Goal: Task Accomplishment & Management: Complete application form

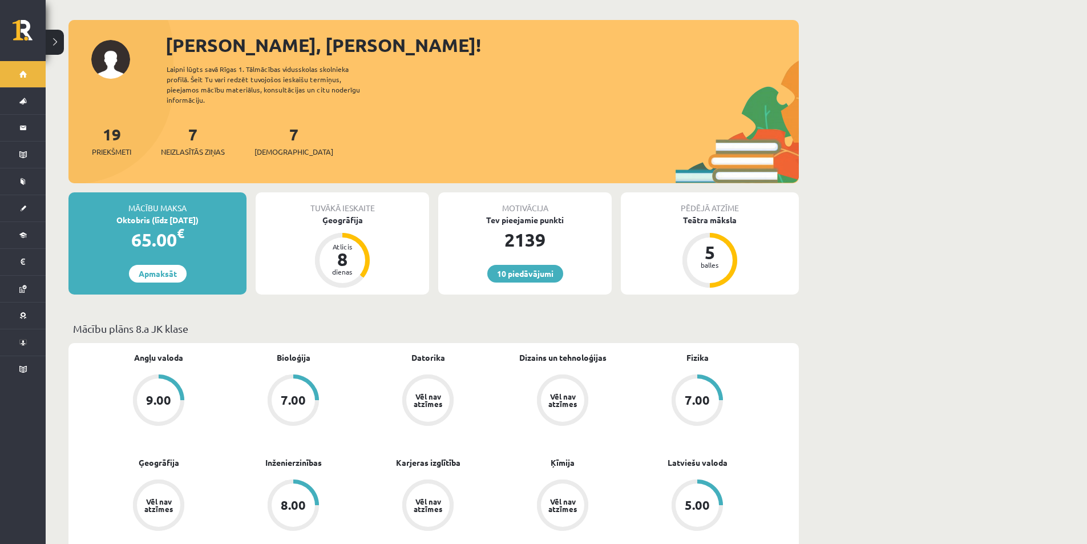
scroll to position [114, 0]
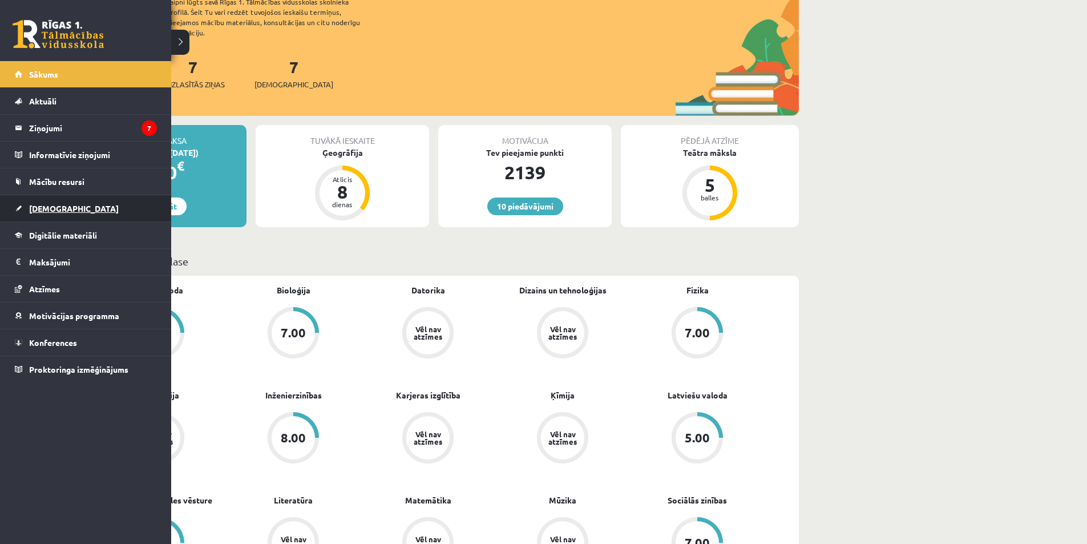
click at [26, 211] on link "[DEMOGRAPHIC_DATA]" at bounding box center [86, 208] width 142 height 26
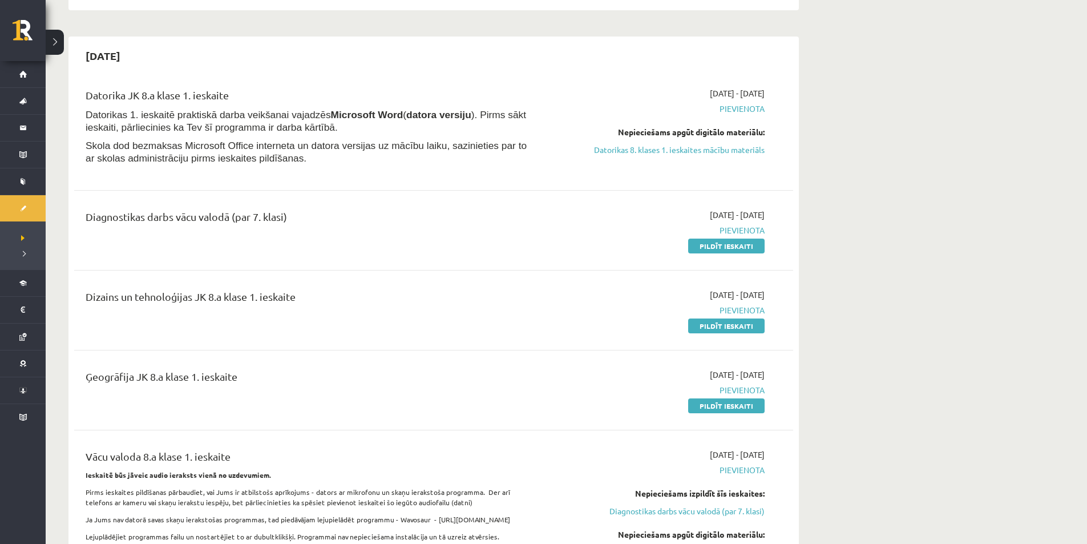
scroll to position [228, 0]
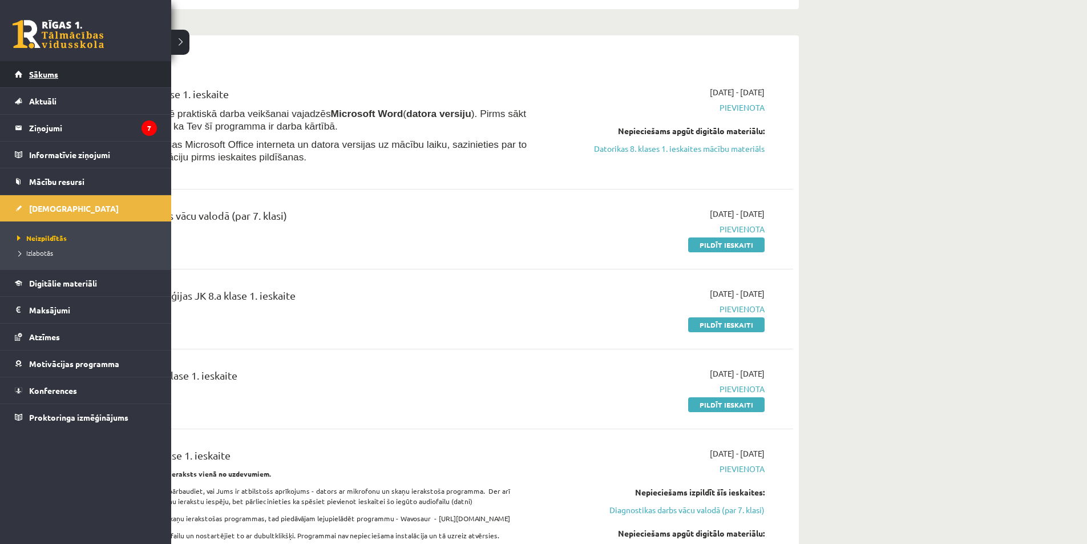
click at [43, 75] on span "Sākums" at bounding box center [43, 74] width 29 height 10
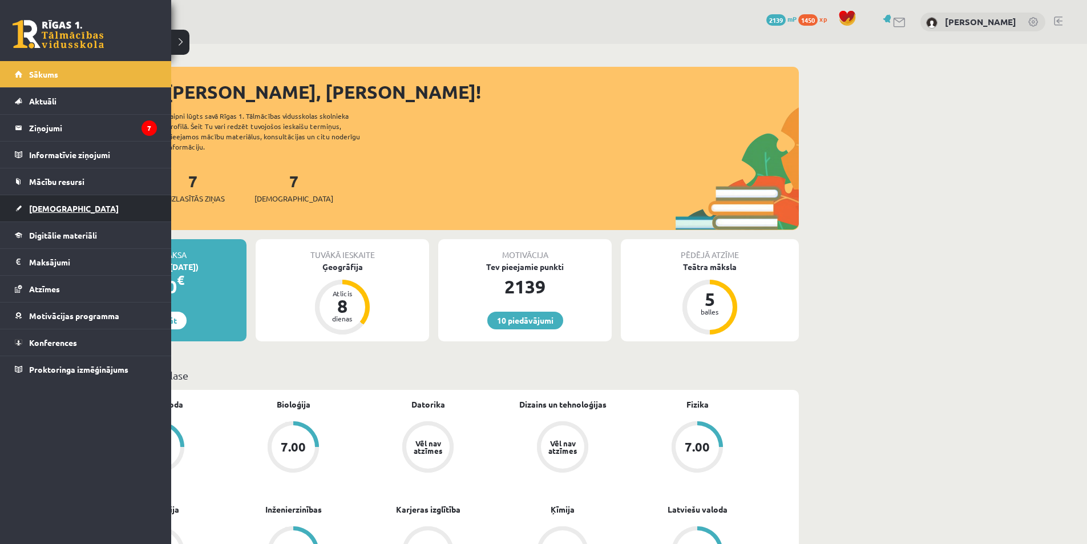
click at [73, 216] on link "[DEMOGRAPHIC_DATA]" at bounding box center [86, 208] width 142 height 26
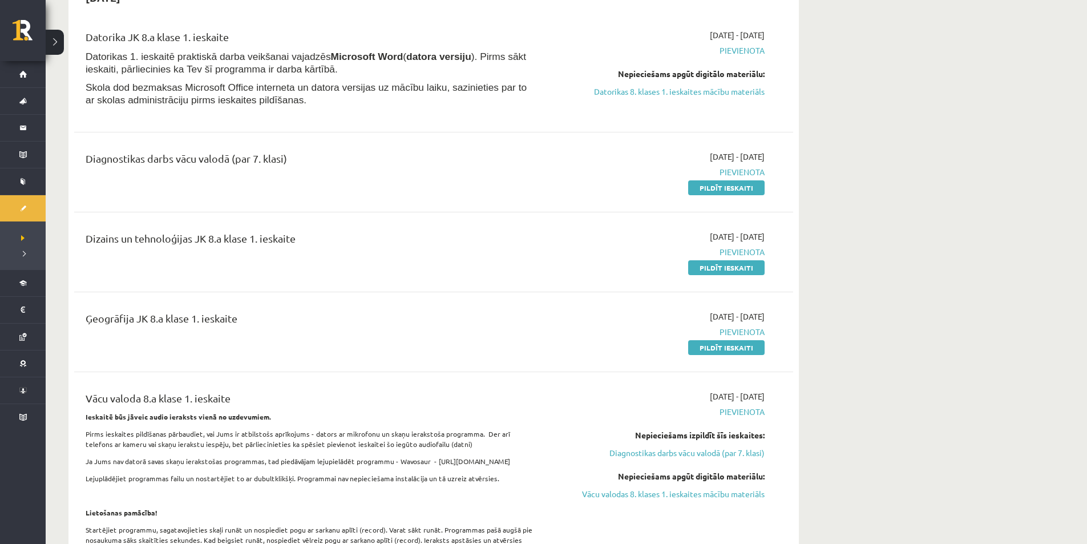
scroll to position [342, 0]
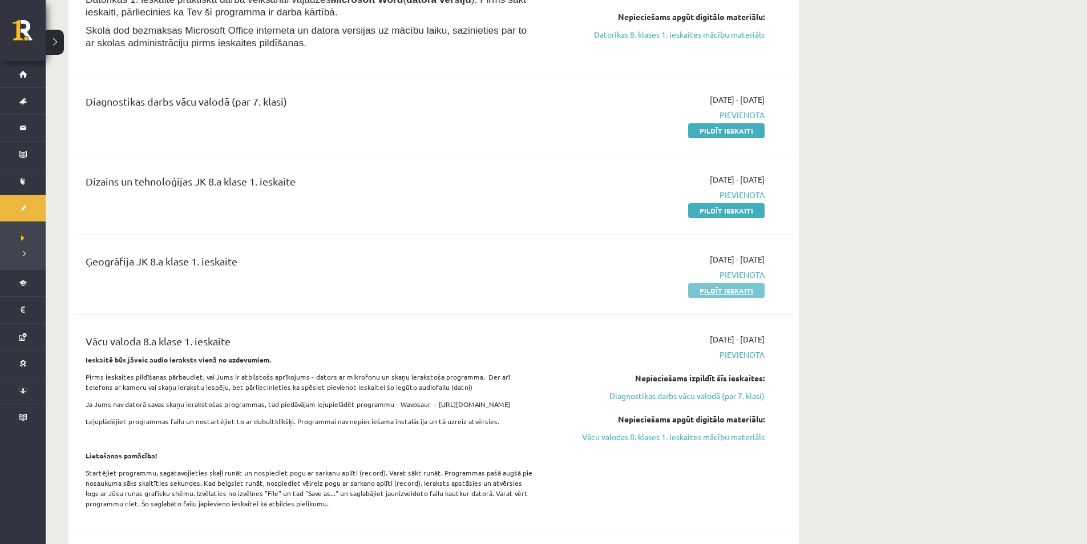
click at [725, 291] on link "Pildīt ieskaiti" at bounding box center [726, 290] width 76 height 15
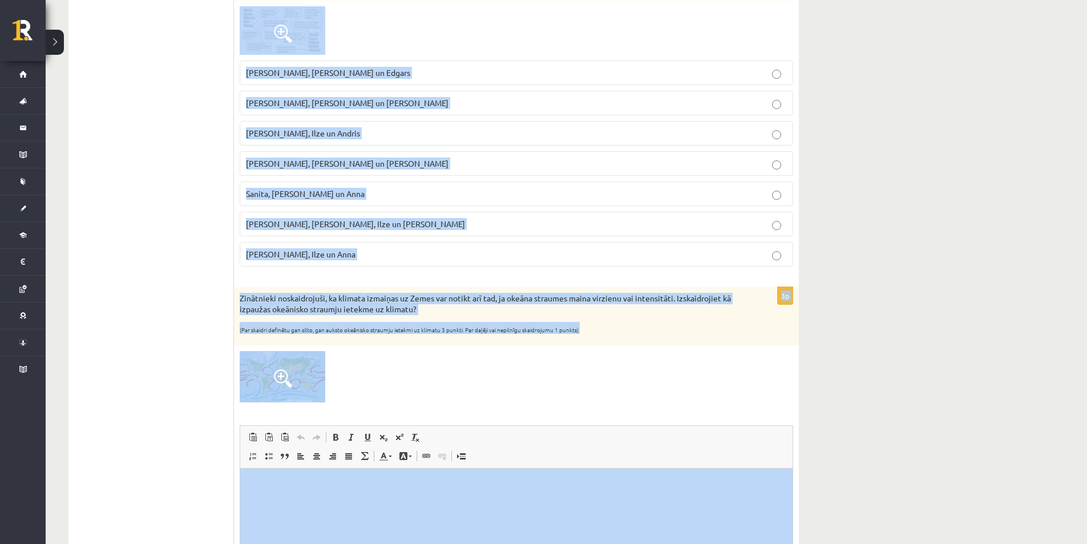
scroll to position [854, 0]
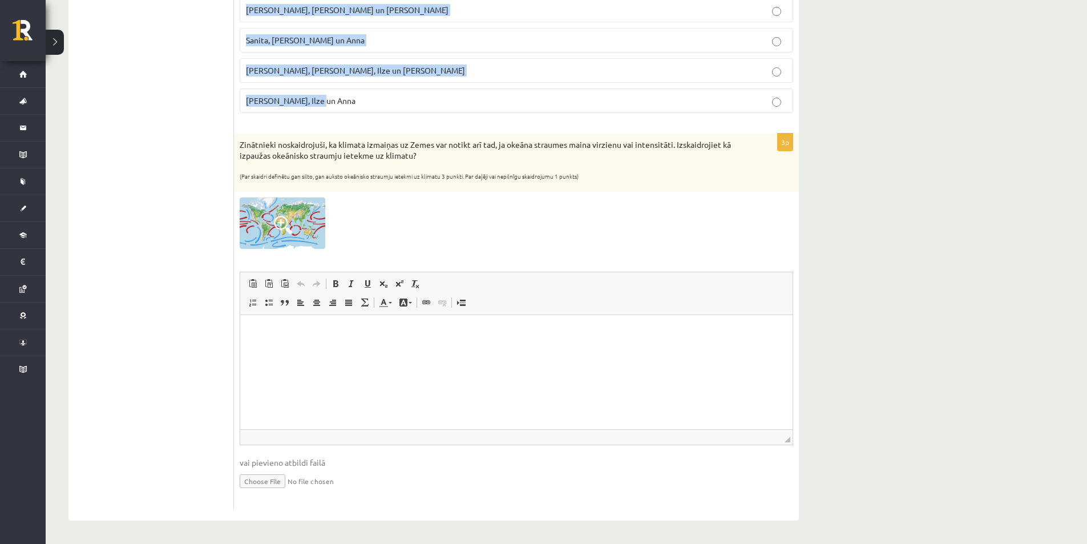
drag, startPoint x: 238, startPoint y: 227, endPoint x: 570, endPoint y: 96, distance: 357.2
copy form "Kāda ir vidējā gaisa temperatūra uz [GEOGRAPHIC_DATA]? Aptuveni 15 grādi C Aptu…"
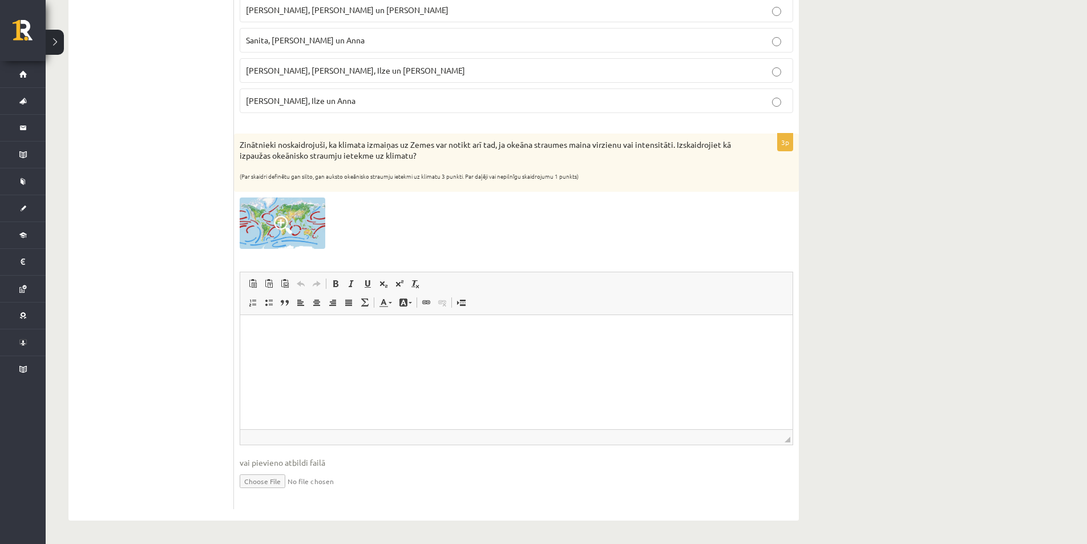
click at [441, 234] on div at bounding box center [516, 222] width 553 height 51
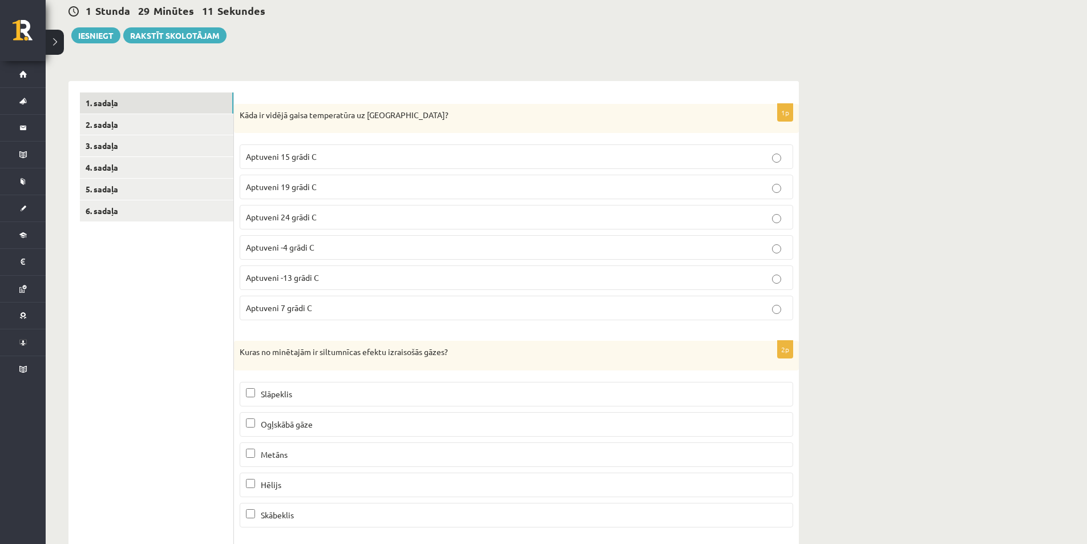
scroll to position [0, 0]
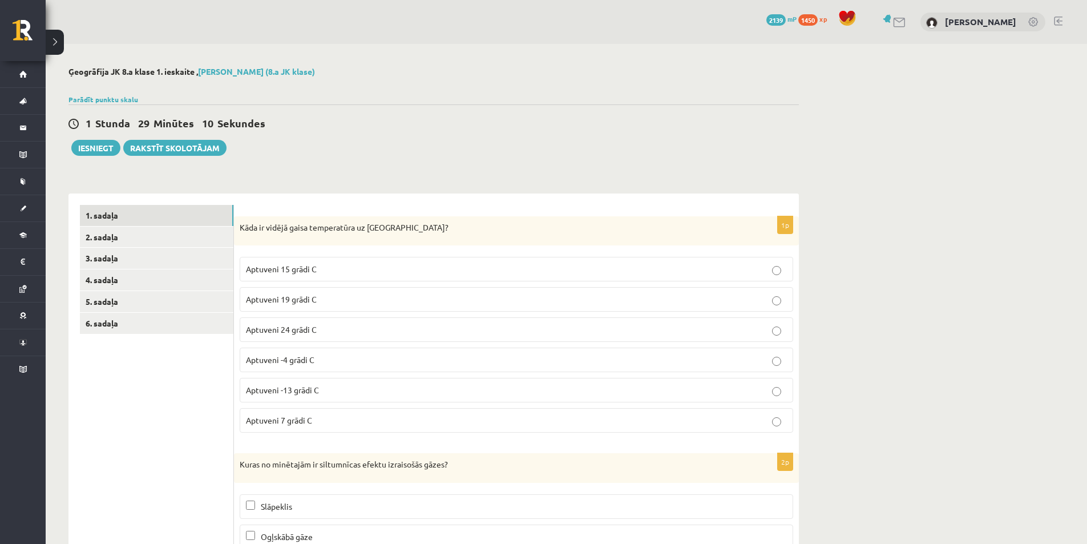
click at [319, 277] on label "Aptuveni 15 grādi C" at bounding box center [516, 269] width 553 height 25
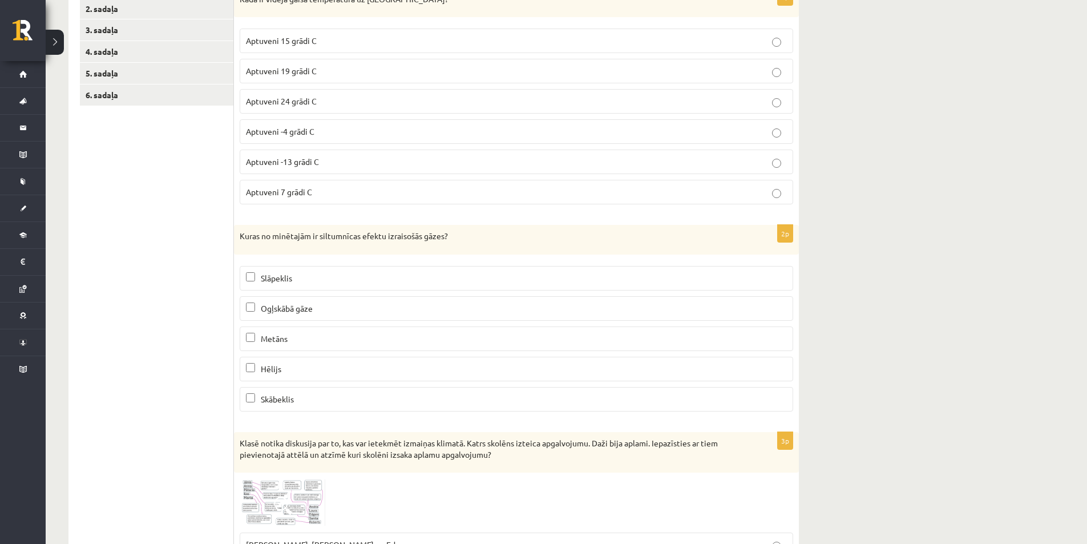
scroll to position [342, 0]
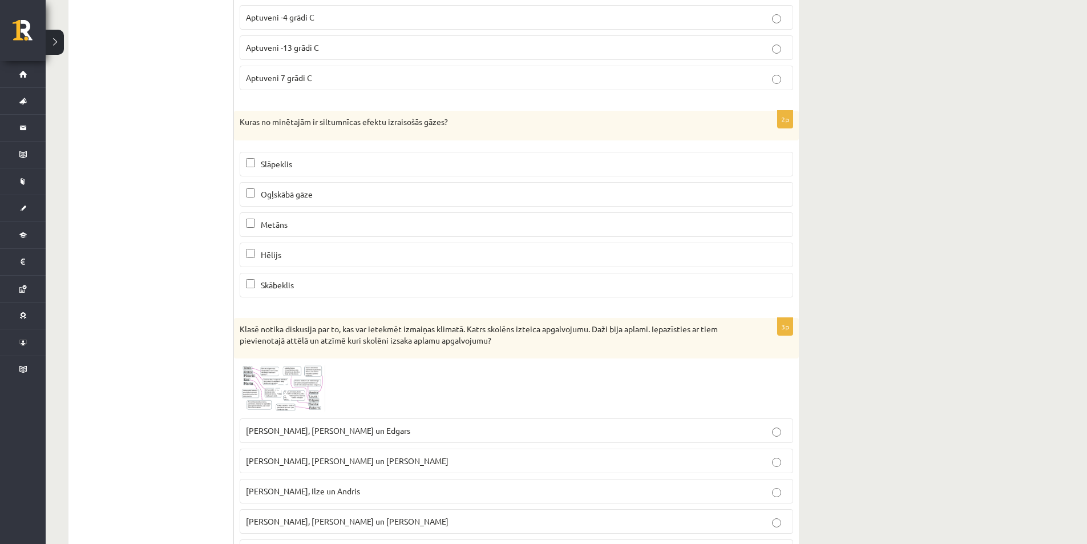
click at [410, 229] on p "Metāns" at bounding box center [516, 224] width 541 height 12
click at [360, 188] on p "Ogļskābā gāze" at bounding box center [516, 194] width 541 height 12
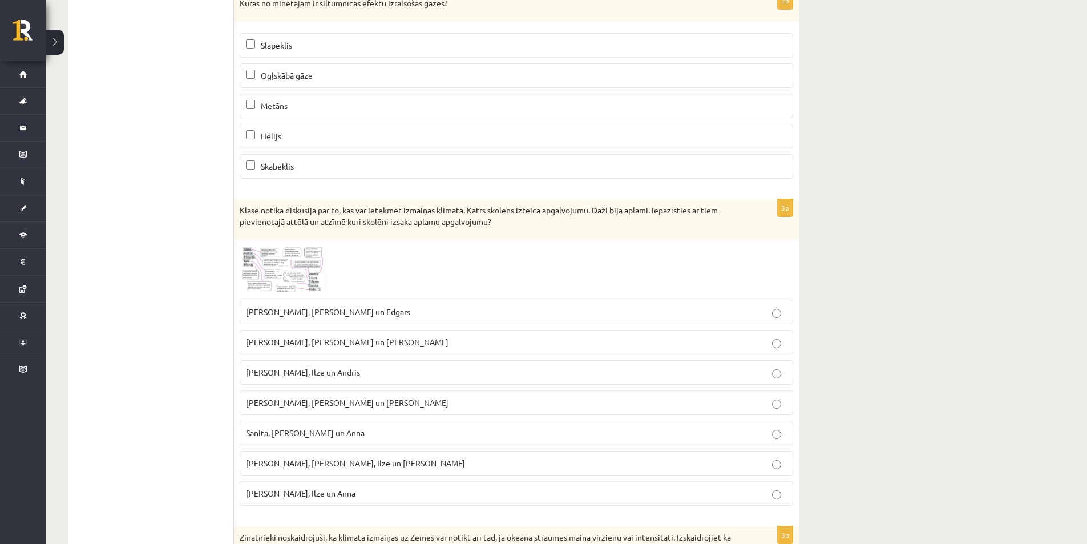
scroll to position [570, 0]
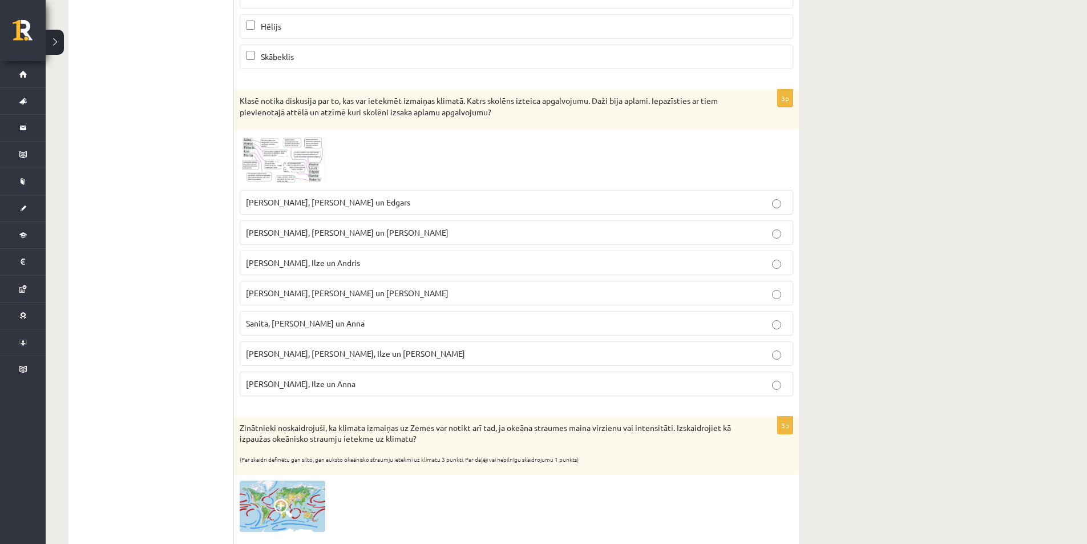
click at [460, 301] on label "Laura, Anna un Jānis" at bounding box center [516, 293] width 553 height 25
drag, startPoint x: 363, startPoint y: 164, endPoint x: 253, endPoint y: 154, distance: 111.1
click at [253, 154] on div at bounding box center [516, 160] width 553 height 48
click at [916, 176] on div "Ģeogrāfija JK 8.a klase 1. ieskaite , Eduards Mārcis Ulmanis (8.a JK klase) Par…" at bounding box center [566, 150] width 1041 height 1352
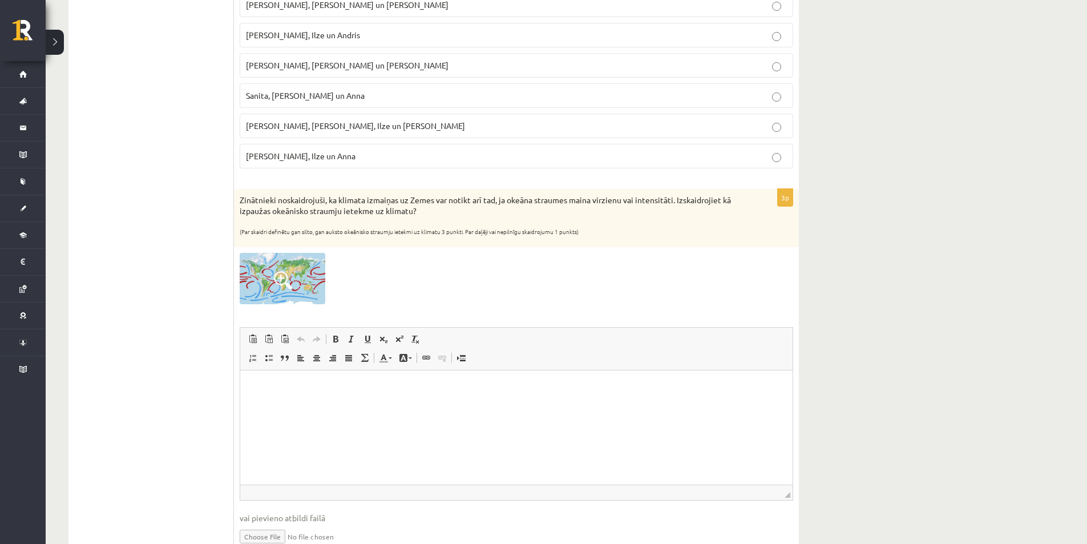
scroll to position [683, 0]
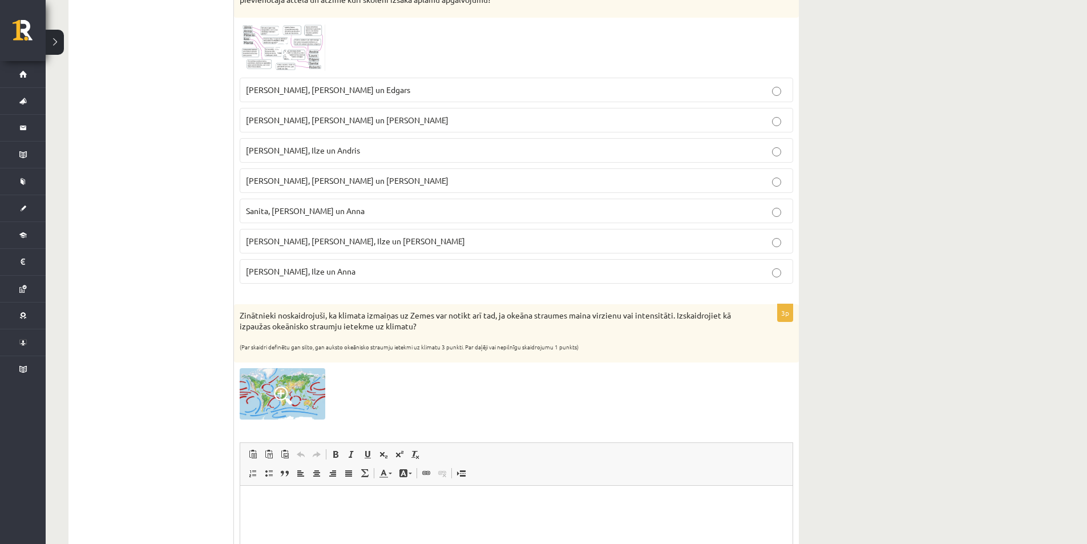
click at [534, 286] on fieldset "Pēteris, Andris un Edgars Sanita, Laura un Pēteris Roberts, Ilze un Andris Laur…" at bounding box center [516, 179] width 553 height 215
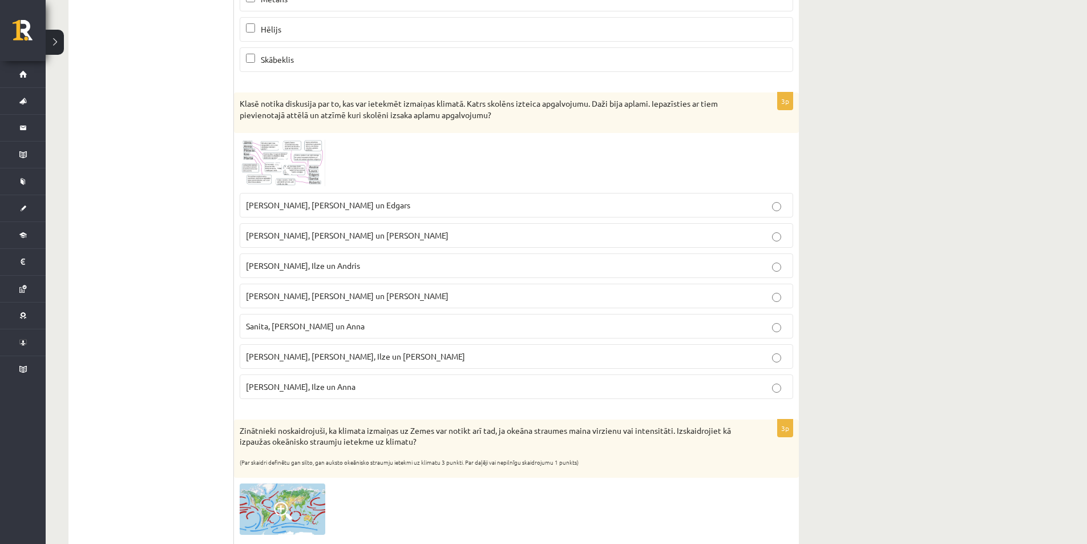
scroll to position [569, 0]
click at [555, 377] on label "Edgars, Ilze un Anna" at bounding box center [516, 385] width 553 height 25
click at [388, 295] on p "Laura, Anna un Jānis" at bounding box center [516, 295] width 541 height 12
drag, startPoint x: 861, startPoint y: 327, endPoint x: 814, endPoint y: 328, distance: 46.8
click at [852, 328] on div "Ģeogrāfija JK 8.a klase 1. ieskaite , Eduards Mārcis Ulmanis (8.a JK klase) Par…" at bounding box center [566, 151] width 1041 height 1352
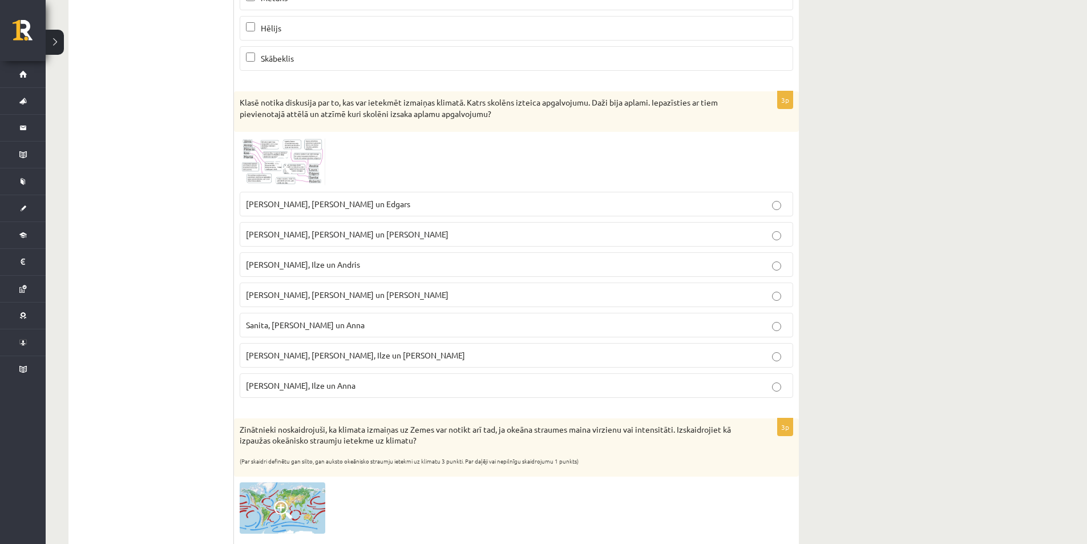
scroll to position [740, 0]
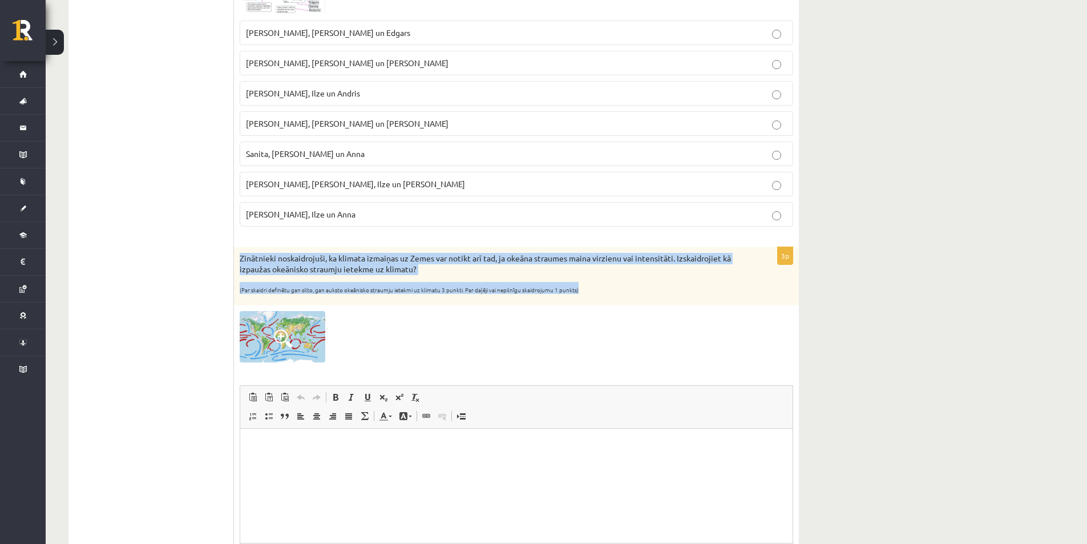
drag, startPoint x: 239, startPoint y: 257, endPoint x: 617, endPoint y: 284, distance: 379.1
click at [617, 284] on div "Zinātnieki noskaidrojuši, ka klimata izmaiņas uz Zemes var notikt arī tad, ja o…" at bounding box center [516, 276] width 565 height 59
copy div "Zinātnieki noskaidrojuši, ka klimata izmaiņas uz Zemes var notikt arī tad, ja o…"
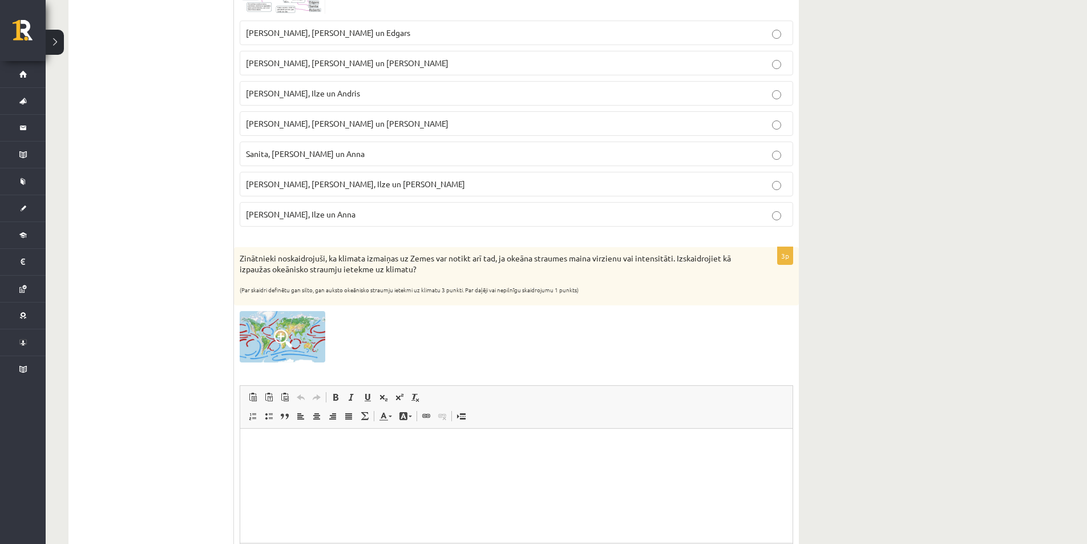
click at [504, 352] on div at bounding box center [516, 336] width 553 height 51
drag, startPoint x: 376, startPoint y: 347, endPoint x: 261, endPoint y: 352, distance: 114.8
click at [261, 352] on div at bounding box center [516, 336] width 553 height 51
click at [675, 404] on span "Ielīmēt Klaviatūras saīsne vadīšanas taustiņš+V Ievietot kā vienkāršu tekstu Kl…" at bounding box center [516, 398] width 543 height 19
click at [672, 369] on div "3p Zinātnieki noskaidrojuši, ka klimata izmaiņas uz Zemes var notikt arī tad, j…" at bounding box center [516, 435] width 565 height 376
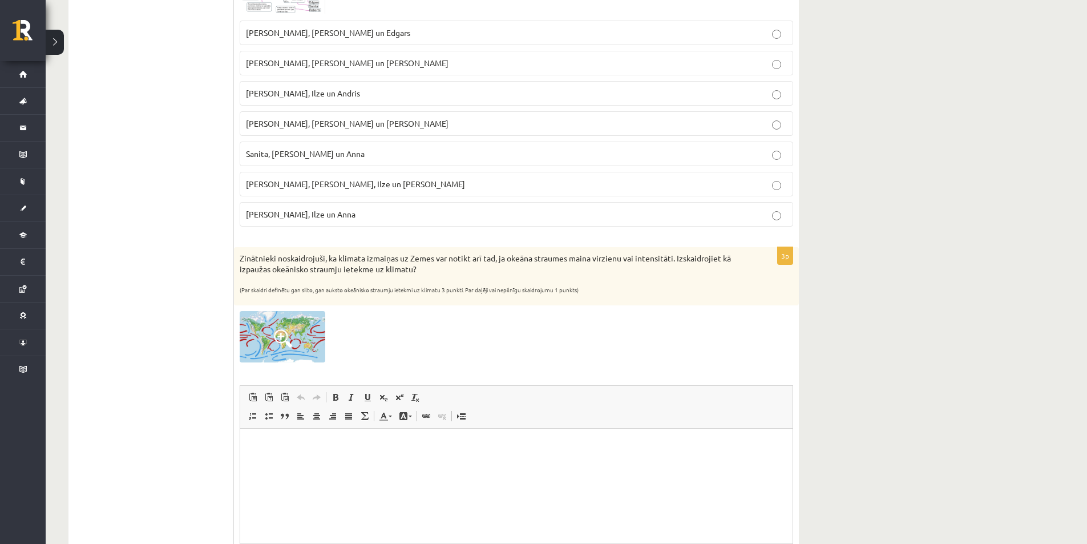
click at [649, 329] on div at bounding box center [516, 336] width 553 height 51
click at [456, 322] on div at bounding box center [516, 336] width 553 height 51
click at [301, 322] on img at bounding box center [283, 336] width 86 height 51
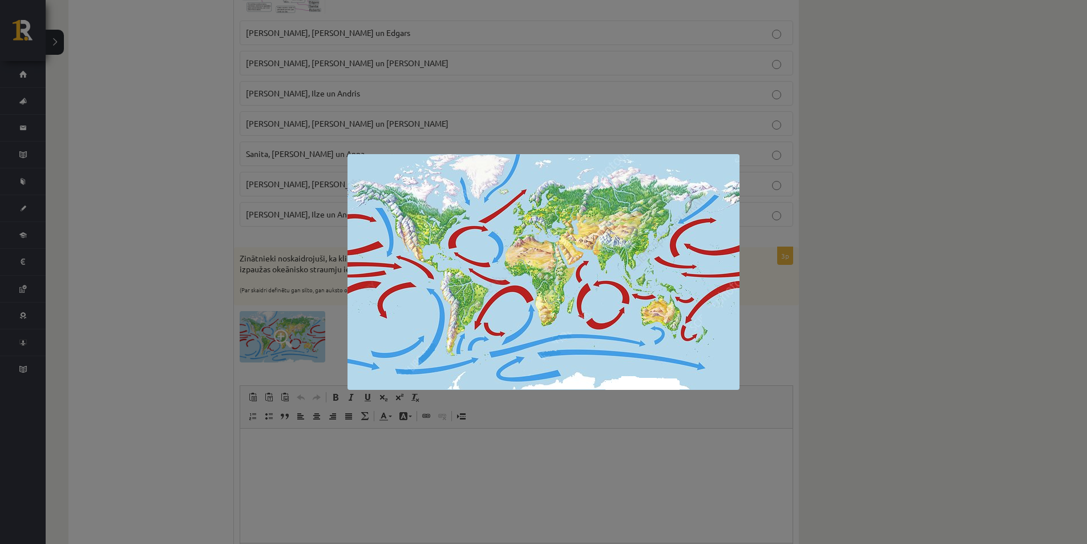
click at [586, 432] on div at bounding box center [543, 272] width 1087 height 544
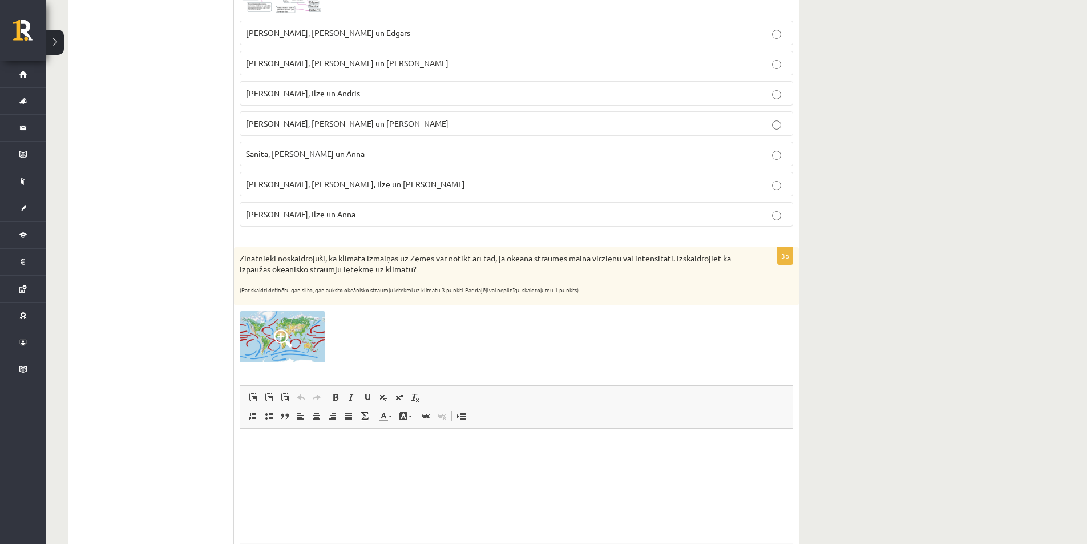
click at [516, 344] on div at bounding box center [516, 336] width 553 height 51
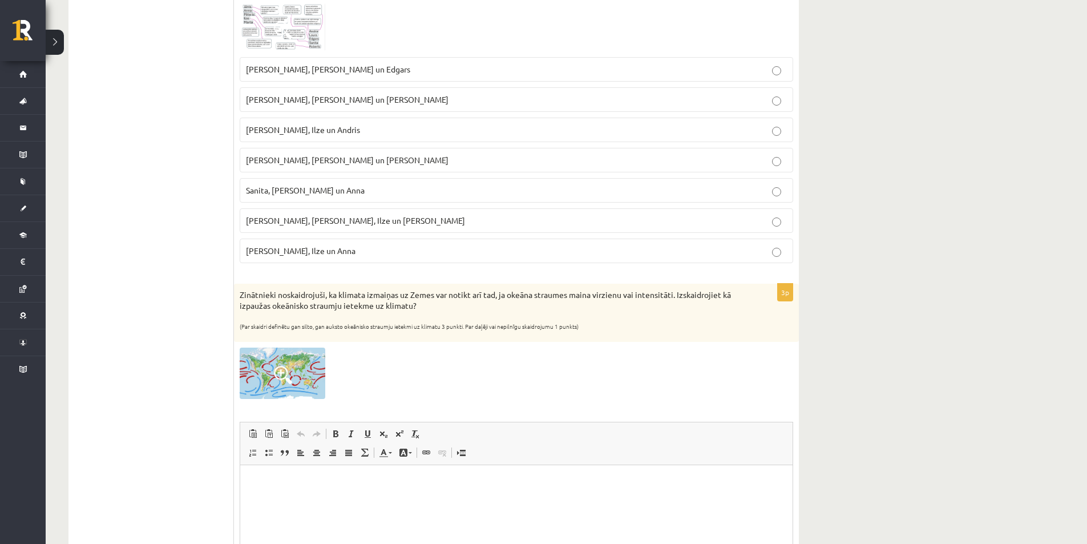
scroll to position [683, 0]
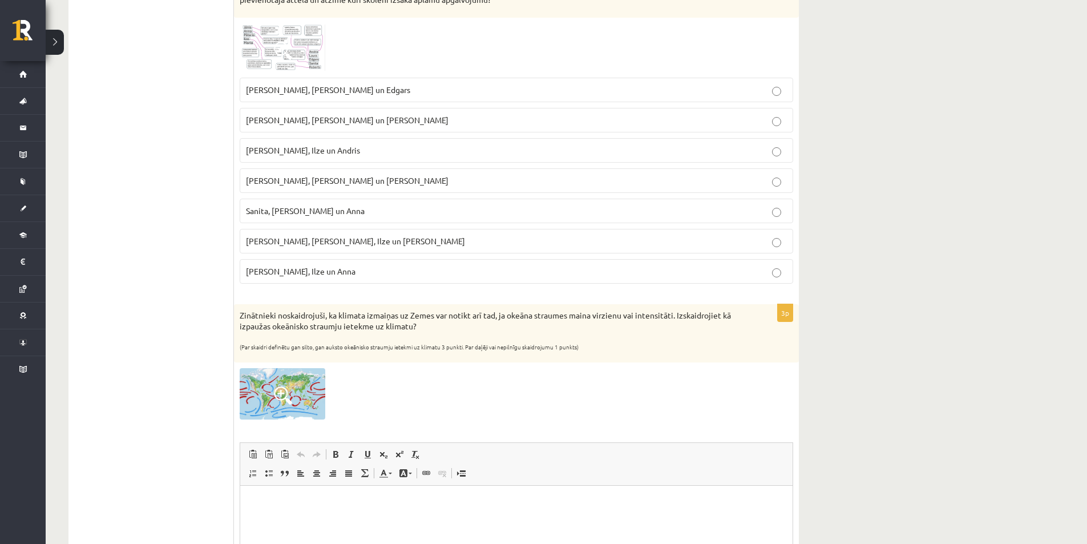
click at [1012, 293] on div "Ģeogrāfija JK 8.a klase 1. ieskaite , Eduards Mārcis Ulmanis (8.a JK klase) Par…" at bounding box center [566, 37] width 1041 height 1352
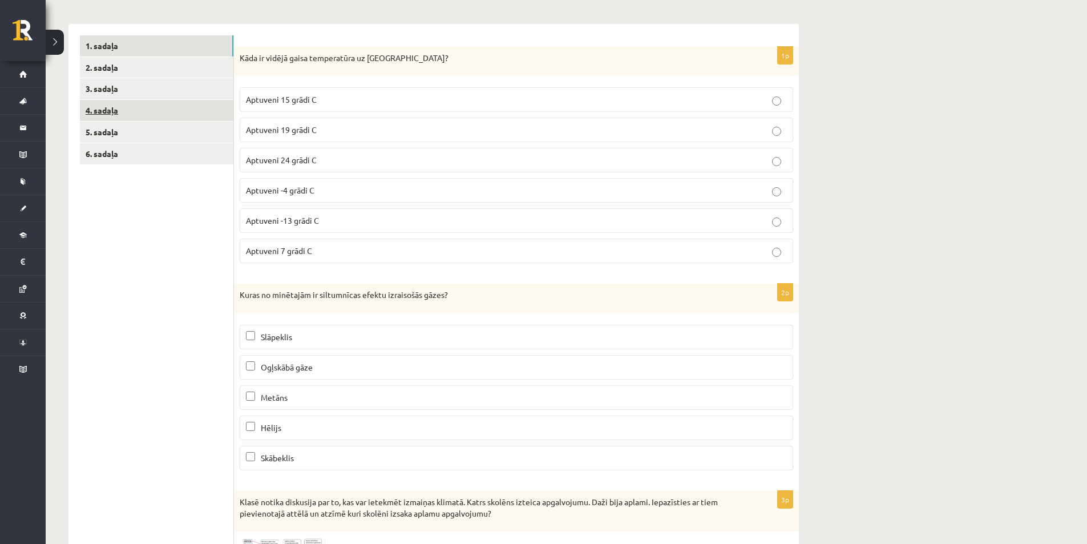
scroll to position [112, 0]
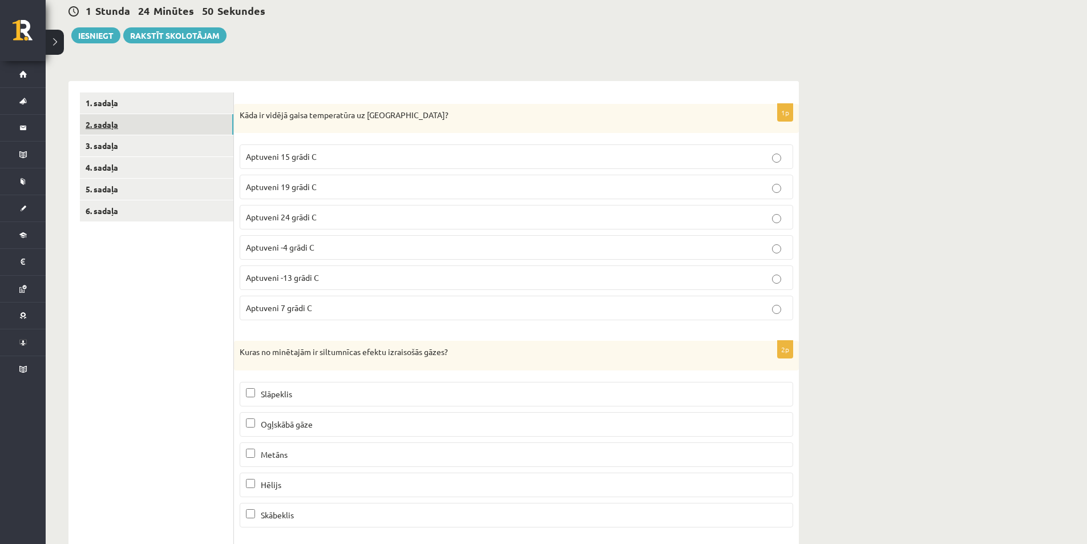
click at [145, 117] on link "2. sadaļa" at bounding box center [156, 124] width 153 height 21
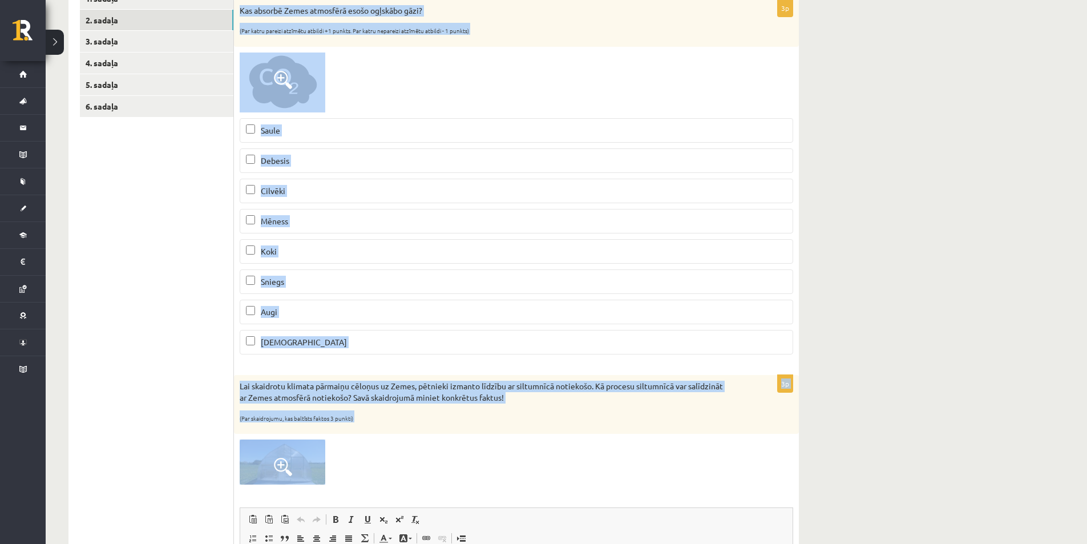
scroll to position [453, 0]
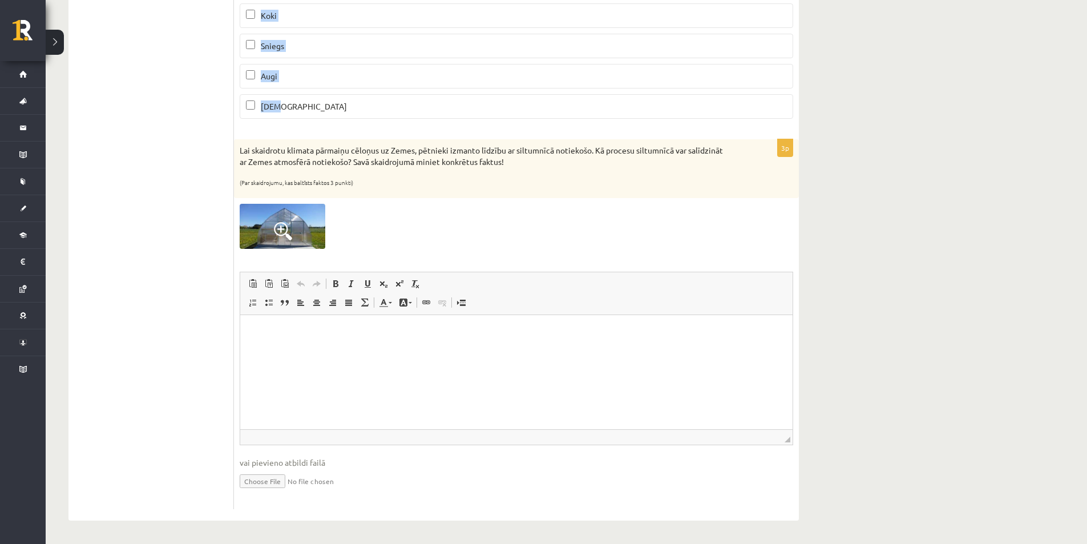
click at [356, 114] on label "Jūra" at bounding box center [516, 106] width 553 height 25
drag, startPoint x: 356, startPoint y: 114, endPoint x: 273, endPoint y: 113, distance: 83.3
click at [244, 107] on div "********* ********* ********* ********* ********* ********* 1. sadaļa 2. sadaļa…" at bounding box center [433, 130] width 730 height 779
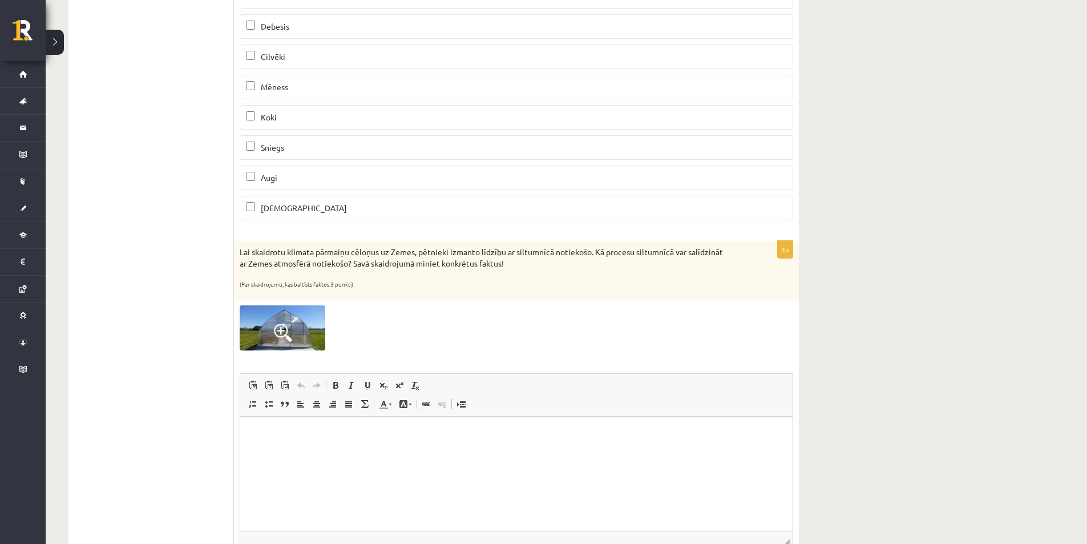
scroll to position [0, 0]
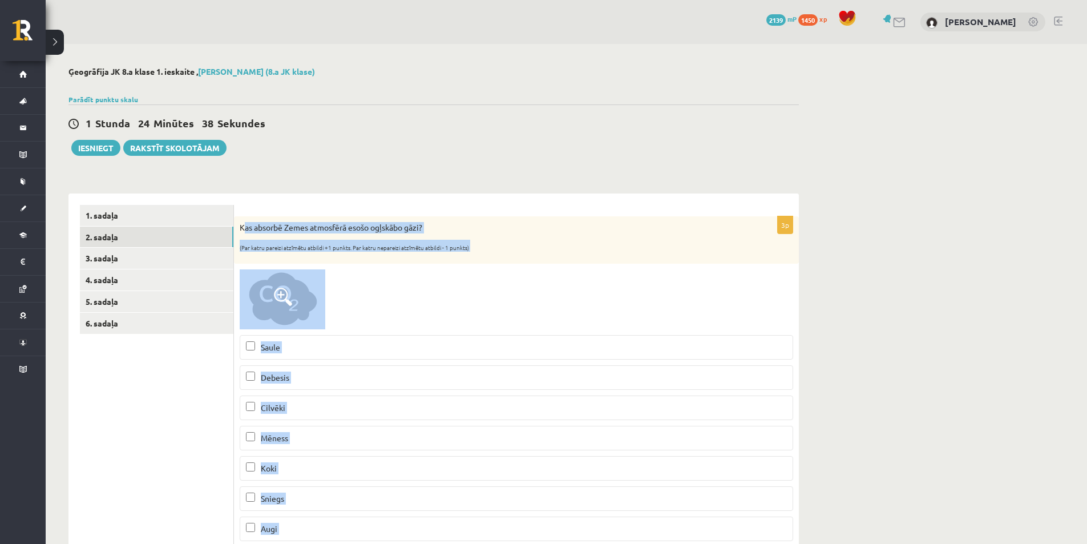
drag, startPoint x: 294, startPoint y: 123, endPoint x: 243, endPoint y: 222, distance: 111.0
click at [243, 222] on div "3p Kas absorbē Zemes atmosfērā esošo ogļskābo gāzi? (Par katru pareizi atzīmētu…" at bounding box center [516, 398] width 565 height 364
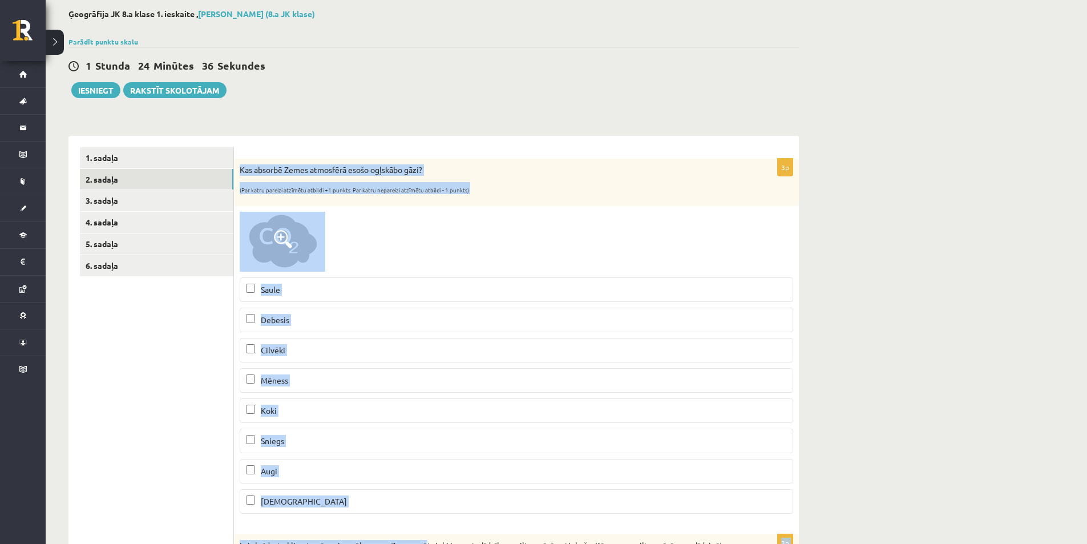
scroll to position [87, 0]
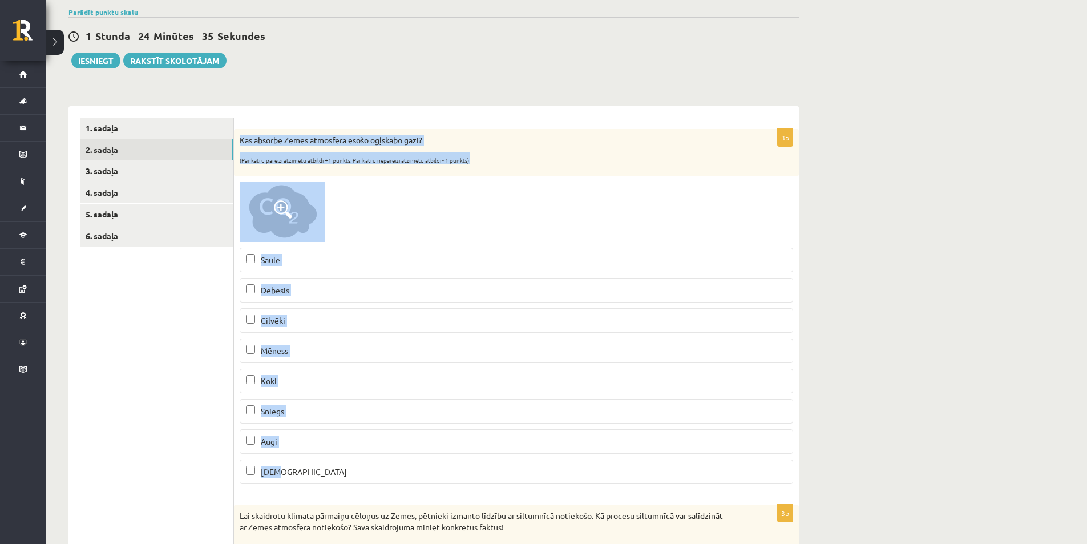
drag, startPoint x: 237, startPoint y: 224, endPoint x: 409, endPoint y: 471, distance: 300.8
click at [409, 471] on div "3p Kas absorbē Zemes atmosfērā esošo ogļskābo gāzi? (Par katru pareizi atzīmētu…" at bounding box center [516, 311] width 565 height 364
copy div "Kas absorbē Zemes atmosfērā esošo ogļskābo gāzi? (Par katru pareizi atzīmētu at…"
click at [506, 208] on div at bounding box center [516, 212] width 553 height 60
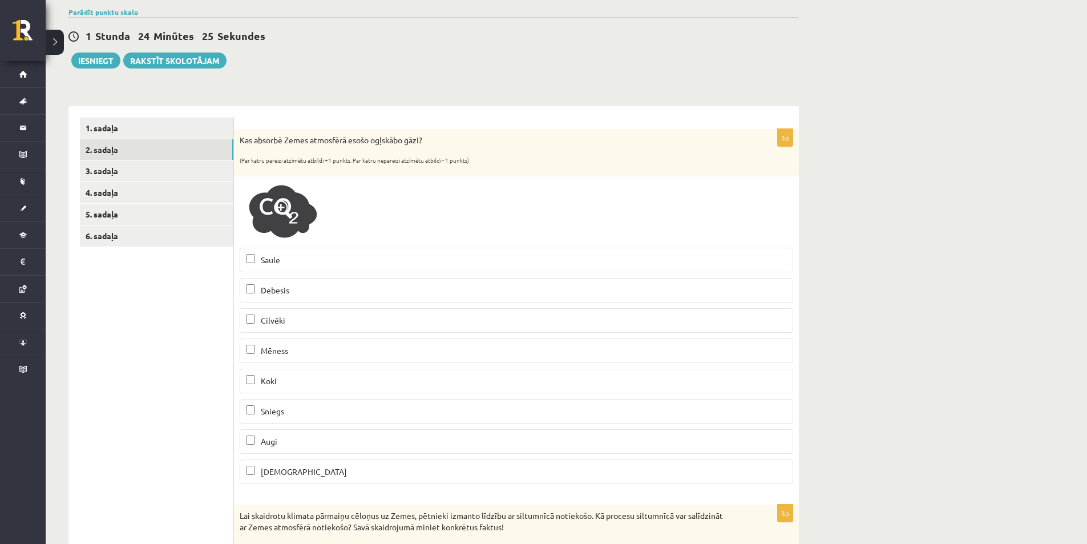
click at [274, 384] on span "Koki" at bounding box center [269, 380] width 16 height 10
click at [392, 321] on p "Cilvēki" at bounding box center [516, 320] width 541 height 12
click at [367, 266] on p "Saule" at bounding box center [516, 260] width 541 height 12
click at [318, 441] on p "Augi" at bounding box center [516, 441] width 541 height 12
click at [306, 475] on p "Jūra" at bounding box center [516, 471] width 541 height 12
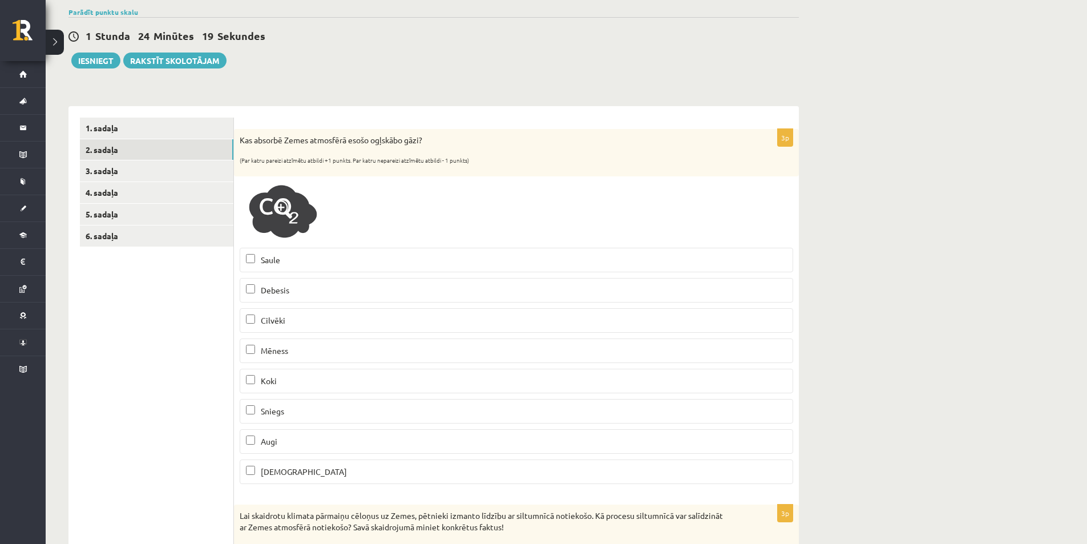
drag, startPoint x: 304, startPoint y: 254, endPoint x: 301, endPoint y: 294, distance: 39.5
click at [304, 258] on p "Saule" at bounding box center [516, 260] width 541 height 12
click at [297, 322] on p "Cilvēki" at bounding box center [516, 320] width 541 height 12
click at [747, 358] on label "Mēness" at bounding box center [516, 350] width 553 height 25
click at [368, 352] on p "Mēness" at bounding box center [516, 350] width 541 height 12
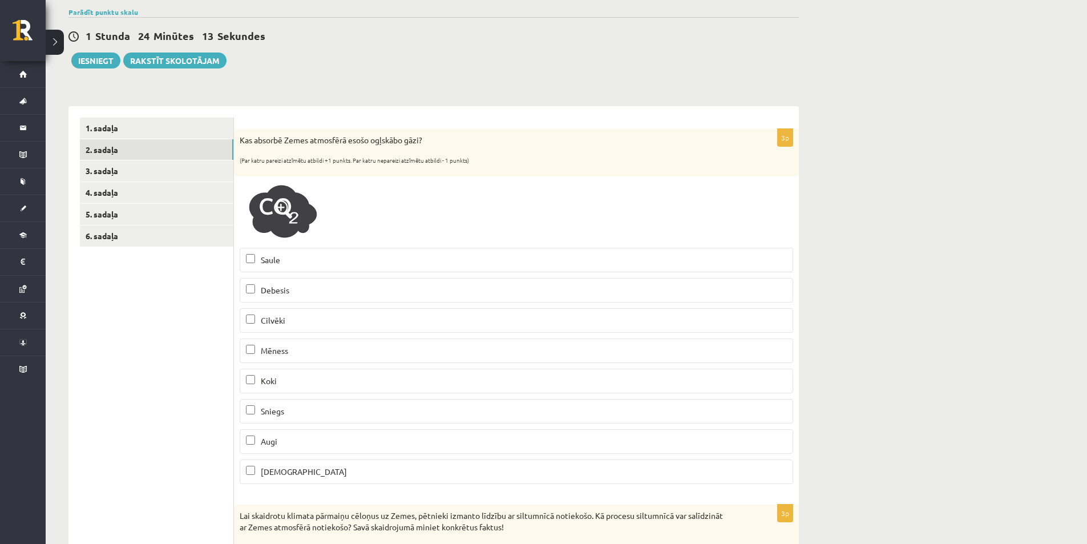
click at [319, 472] on p "Jūra" at bounding box center [516, 471] width 541 height 12
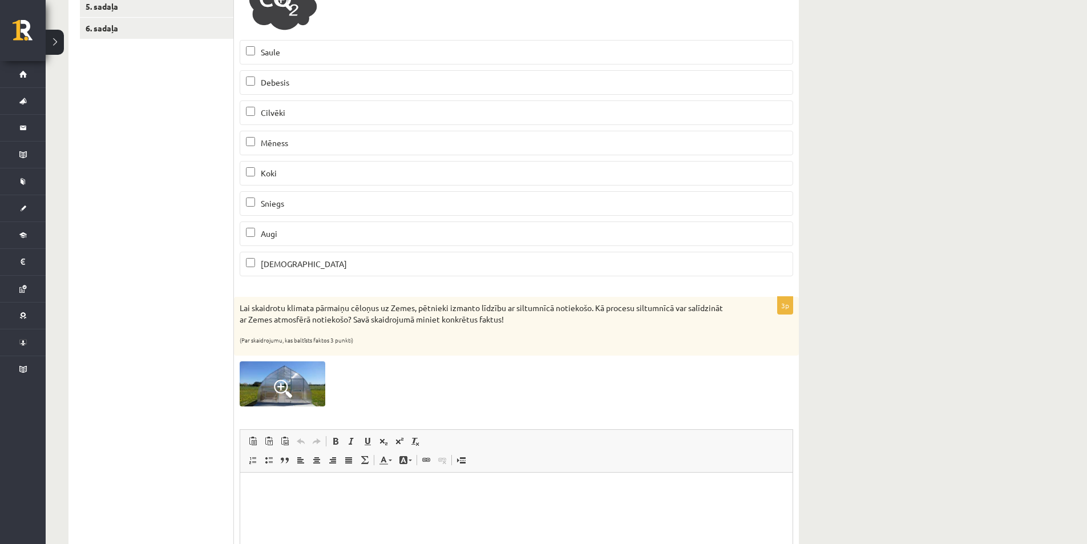
scroll to position [315, 0]
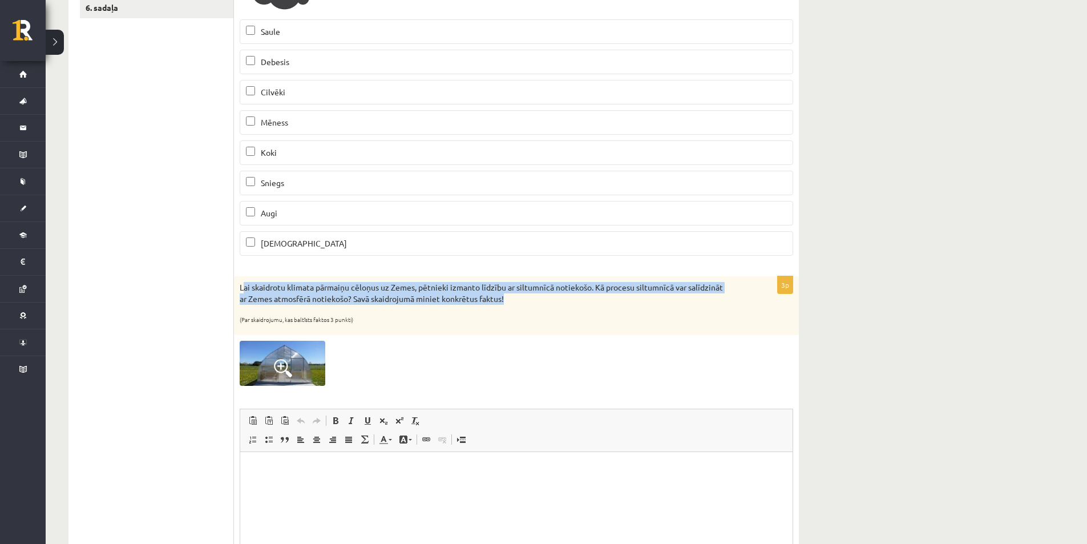
drag, startPoint x: 243, startPoint y: 283, endPoint x: 530, endPoint y: 301, distance: 287.4
click at [530, 301] on p "Lai skaidrotu klimata pārmaiņu cēloņus uz Zemes, pētnieki izmanto līdzību ar si…" at bounding box center [488, 293] width 496 height 22
drag, startPoint x: 240, startPoint y: 283, endPoint x: 548, endPoint y: 298, distance: 308.3
click at [548, 298] on p "Lai skaidrotu klimata pārmaiņu cēloņus uz Zemes, pētnieki izmanto līdzību ar si…" at bounding box center [488, 293] width 496 height 22
copy p "Lai skaidrotu klimata pārmaiņu cēloņus uz Zemes, pētnieki izmanto līdzību ar si…"
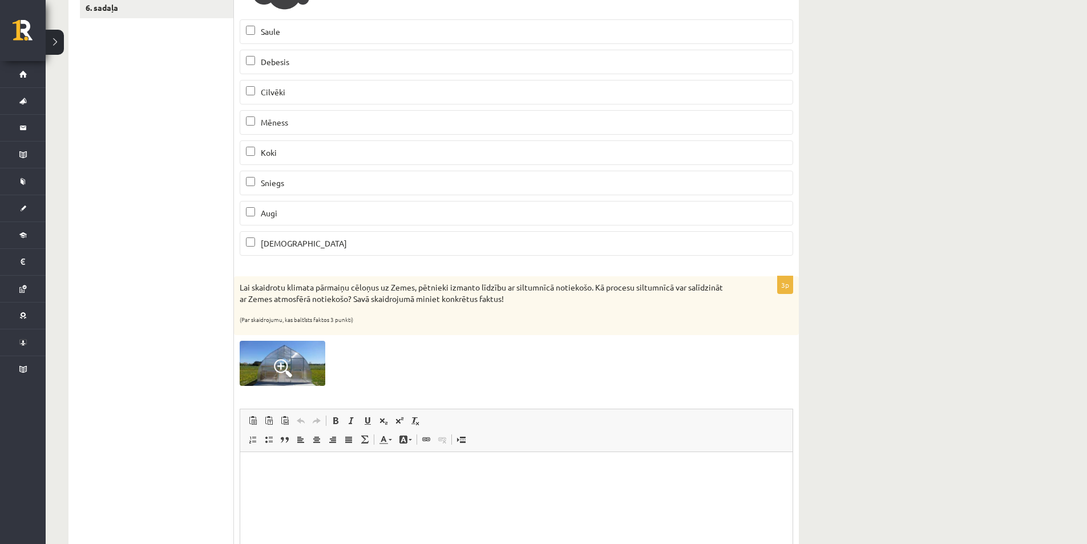
click at [468, 325] on div "Lai skaidrotu klimata pārmaiņu cēloņus uz Zemes, pētnieki izmanto līdzību ar si…" at bounding box center [516, 305] width 565 height 59
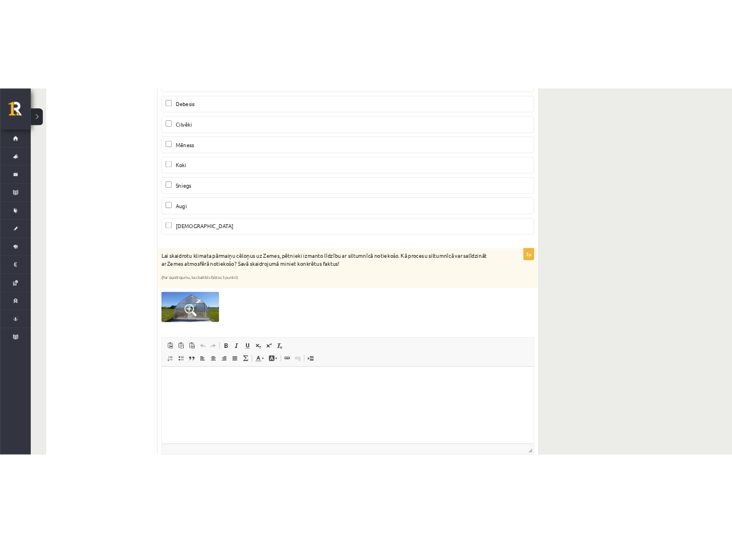
scroll to position [372, 0]
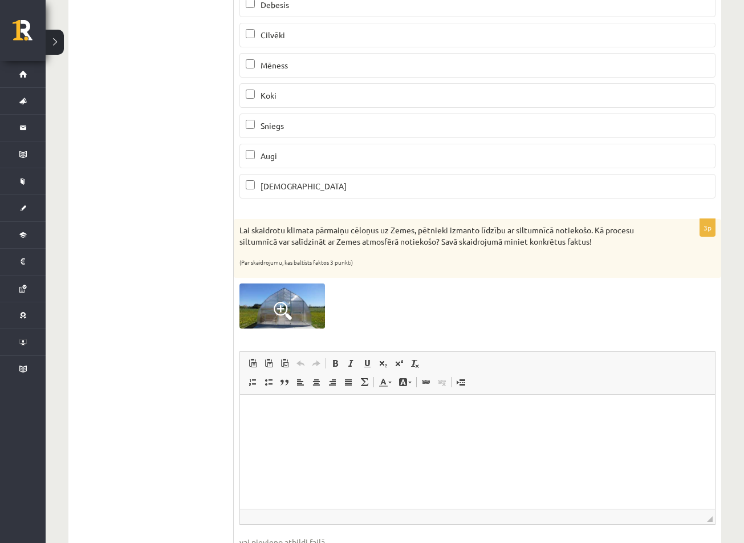
click at [341, 421] on html at bounding box center [477, 411] width 475 height 35
click at [379, 410] on p "**********" at bounding box center [478, 412] width 452 height 12
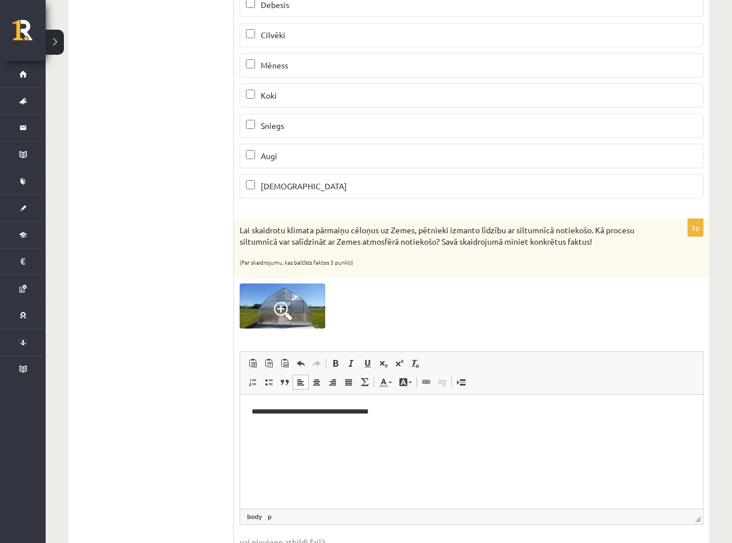
click at [435, 415] on p "**********" at bounding box center [472, 412] width 440 height 12
click at [455, 411] on p "**********" at bounding box center [472, 412] width 440 height 12
click at [161, 446] on ul "1. sadaļa 2. sadaļa 3. sadaļa 4. sadaļa 5. sadaļa 6. sadaļa" at bounding box center [157, 210] width 154 height 756
click at [515, 414] on p "**********" at bounding box center [472, 412] width 440 height 12
click at [506, 408] on p "**********" at bounding box center [472, 412] width 440 height 12
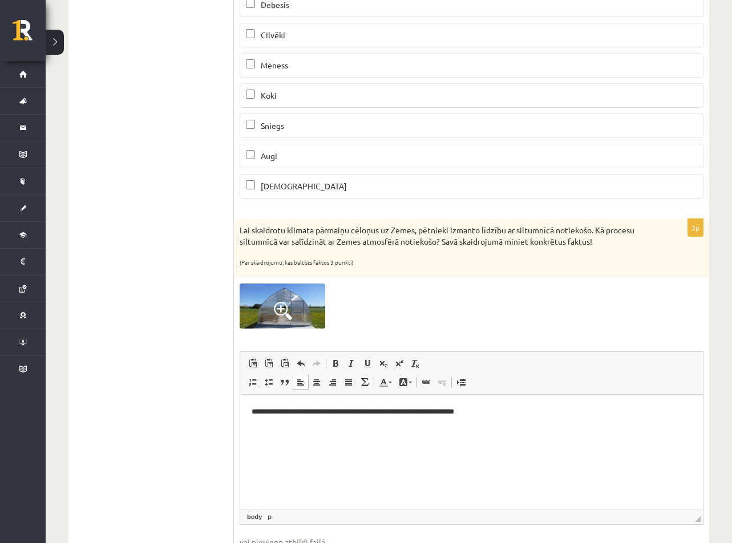
click at [196, 363] on ul "1. sadaļa 2. sadaļa 3. sadaļa 4. sadaļa 5. sadaļa 6. sadaļa" at bounding box center [157, 210] width 154 height 756
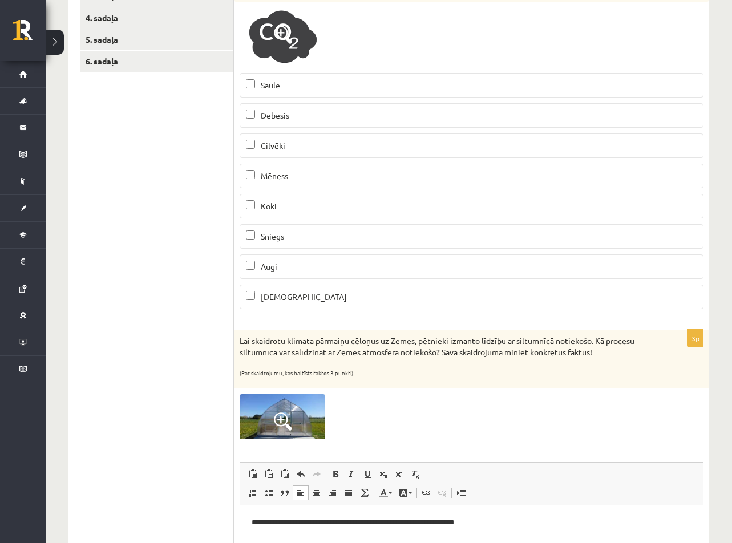
scroll to position [315, 0]
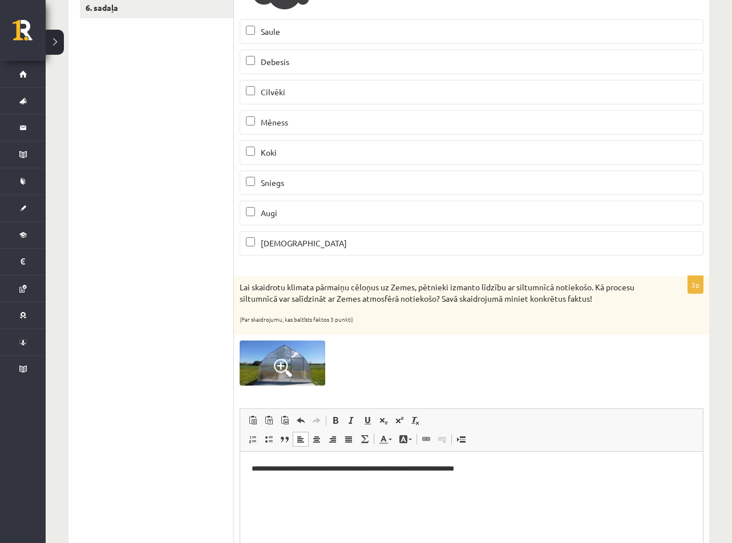
click at [494, 465] on p "**********" at bounding box center [472, 469] width 440 height 12
drag, startPoint x: 139, startPoint y: 391, endPoint x: 144, endPoint y: 396, distance: 7.3
click at [139, 392] on ul "1. sadaļa 2. sadaļa 3. sadaļa 4. sadaļa 5. sadaļa 6. sadaļa" at bounding box center [157, 267] width 154 height 756
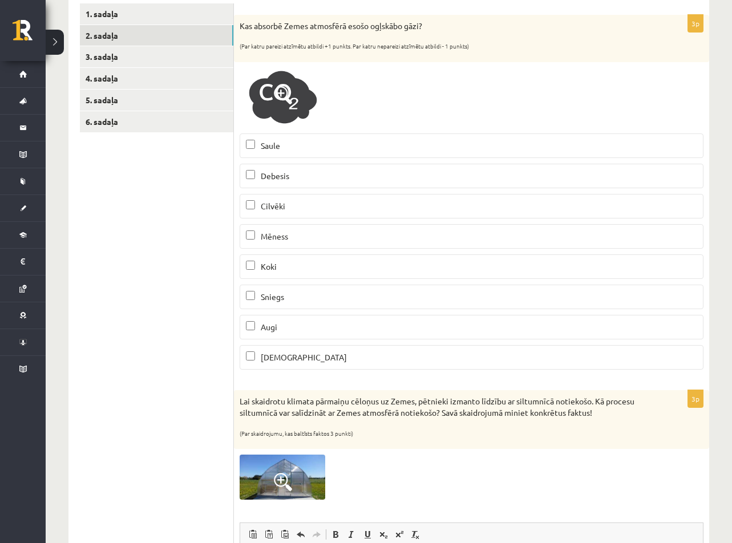
scroll to position [87, 0]
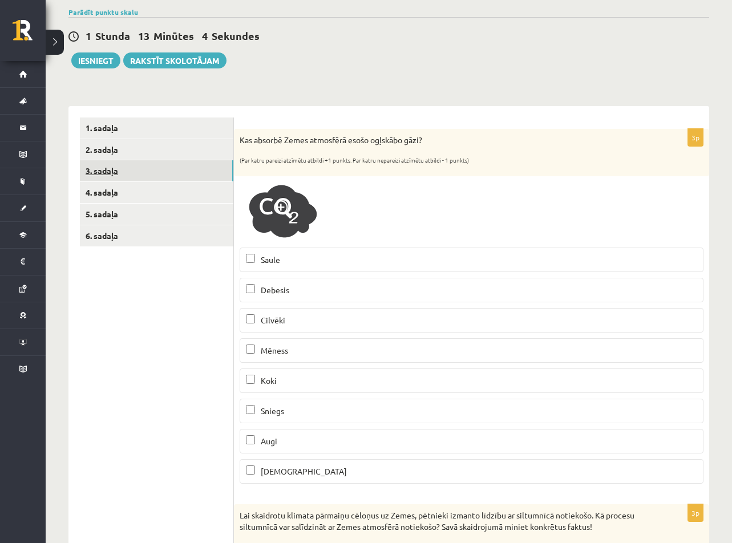
click at [142, 173] on link "3. sadaļa" at bounding box center [156, 170] width 153 height 21
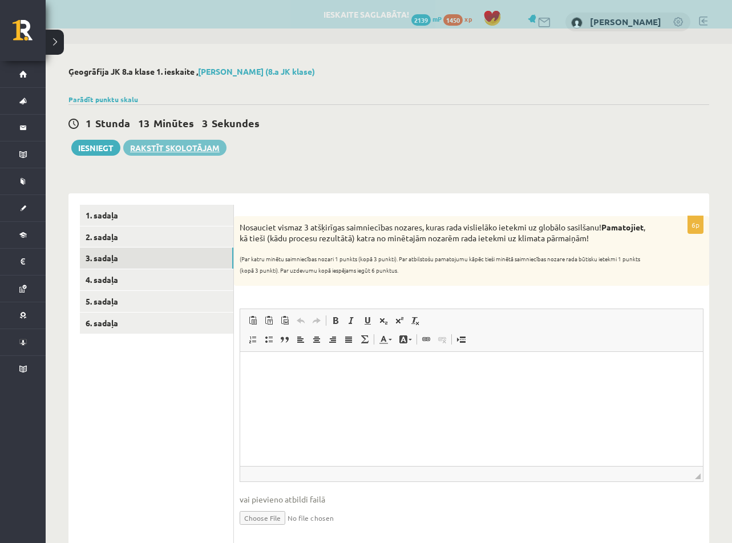
scroll to position [0, 0]
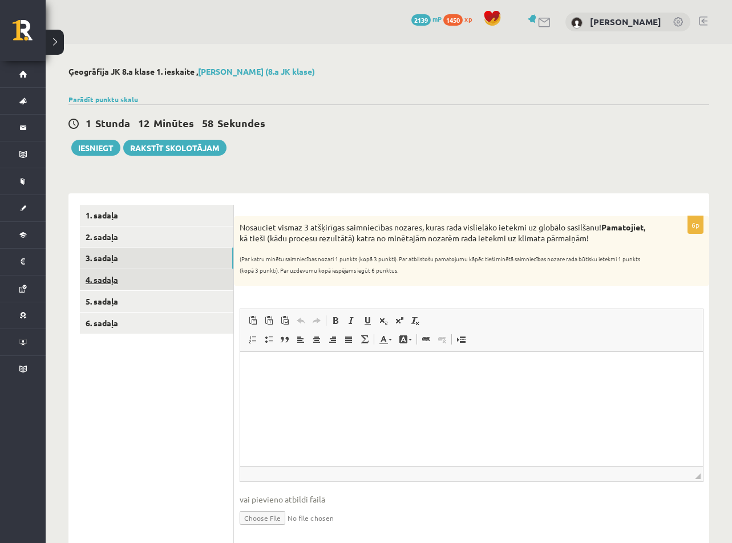
click at [99, 287] on link "4. sadaļa" at bounding box center [156, 279] width 153 height 21
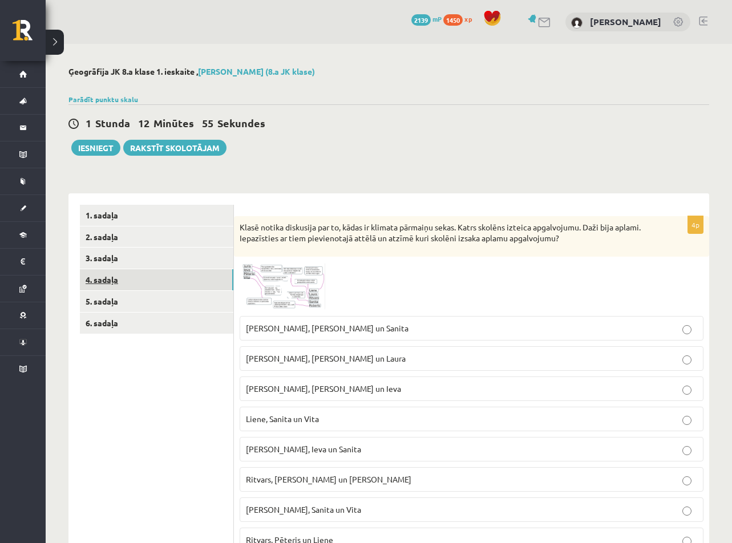
click at [172, 278] on link "4. sadaļa" at bounding box center [156, 279] width 153 height 21
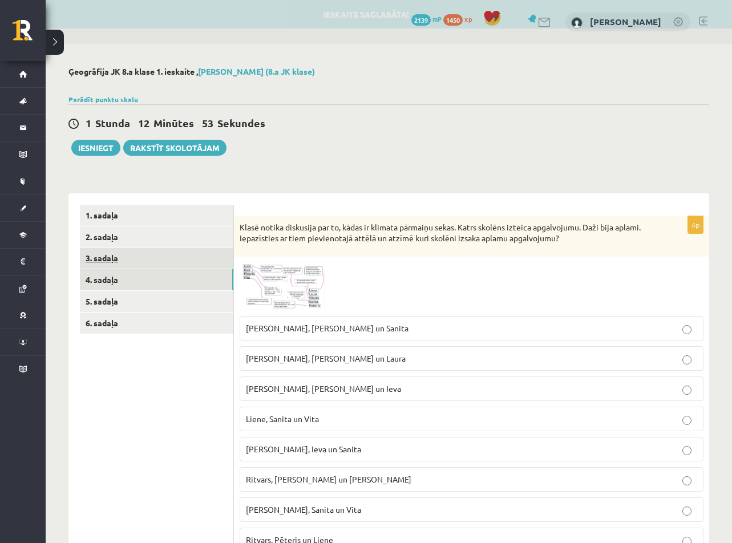
click at [165, 268] on link "3. sadaļa" at bounding box center [156, 258] width 153 height 21
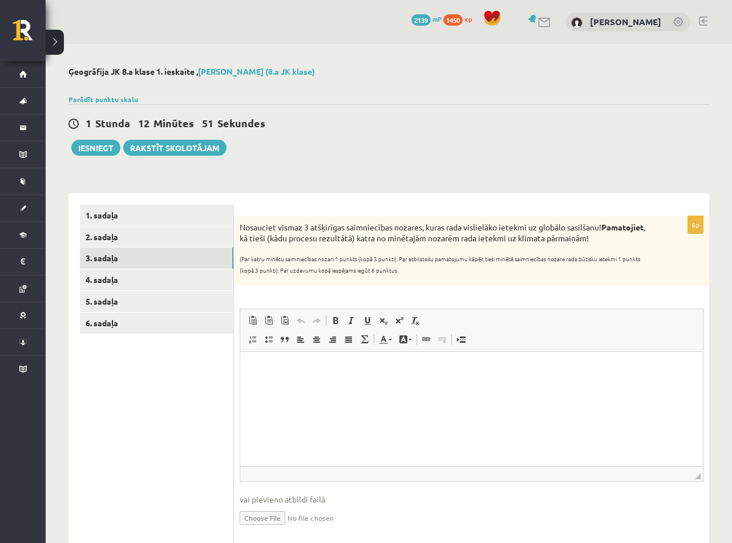
drag, startPoint x: 239, startPoint y: 228, endPoint x: 449, endPoint y: 268, distance: 214.2
click at [449, 268] on div "Nosauciet vismaz 3 atšķirīgas saimniecības nozares, kuras rada vislielāko ietek…" at bounding box center [471, 251] width 475 height 70
copy div "Nosauciet vismaz 3 atšķirīgas saimniecības nozares, kuras rada vislielāko ietek…"
click at [365, 387] on html at bounding box center [471, 369] width 463 height 35
click at [135, 399] on ul "1. sadaļa 2. sadaļa 3. sadaļa 4. sadaļa 5. sadaļa 6. sadaļa" at bounding box center [157, 375] width 154 height 341
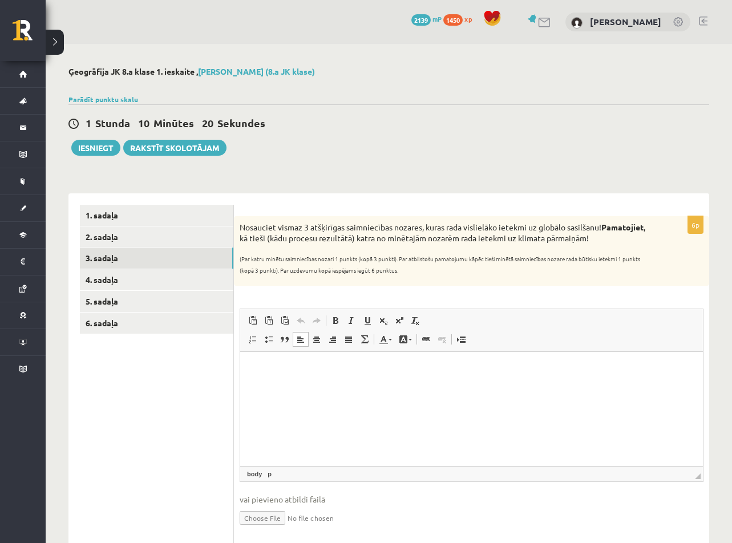
click at [346, 360] on html at bounding box center [471, 369] width 463 height 35
click at [226, 285] on link "4. sadaļa" at bounding box center [156, 279] width 153 height 21
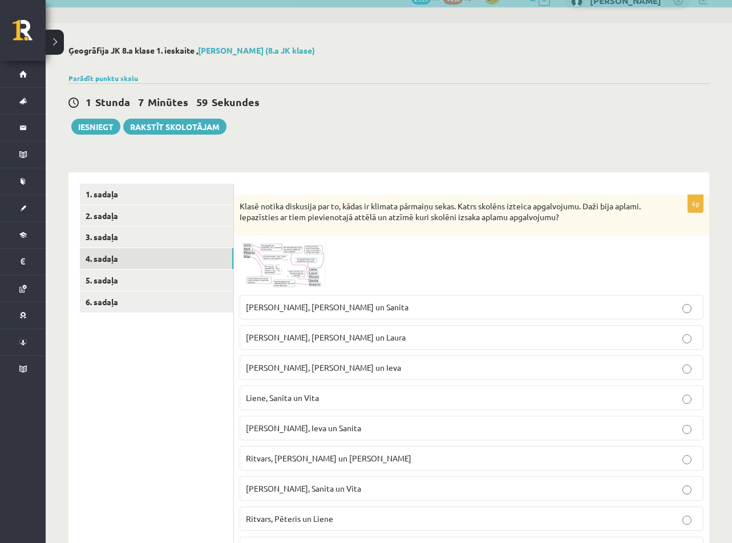
scroll to position [84, 0]
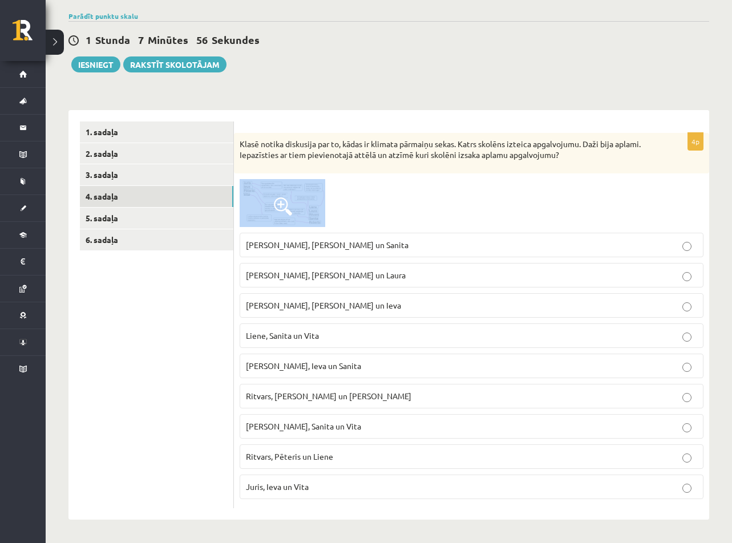
drag, startPoint x: 331, startPoint y: 201, endPoint x: 265, endPoint y: 201, distance: 66.2
click at [265, 201] on div at bounding box center [472, 203] width 464 height 48
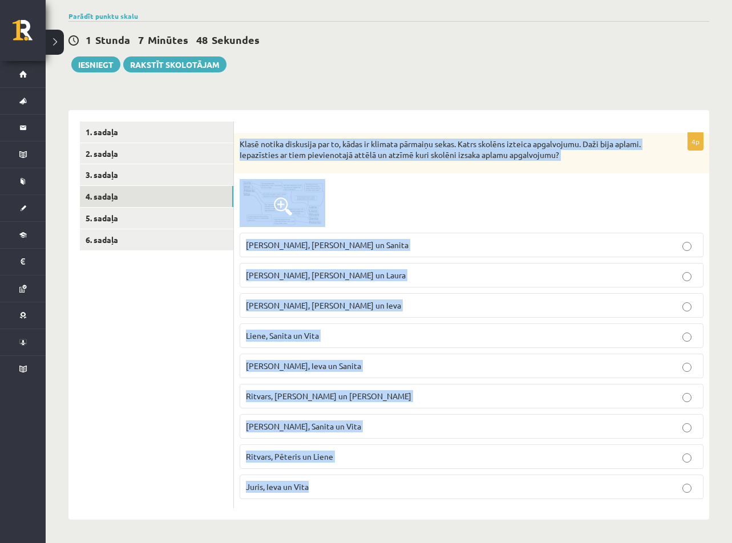
drag, startPoint x: 237, startPoint y: 139, endPoint x: 463, endPoint y: 492, distance: 419.3
click at [463, 492] on div "4p Klasē notika diskusija par to, kādas ir klimata pārmaiņu sekas. Katrs skolēn…" at bounding box center [471, 321] width 475 height 376
copy div "Klasē notika diskusija par to, kādas ir klimata pārmaiņu sekas. Katrs skolēns i…"
click at [338, 198] on div at bounding box center [472, 203] width 464 height 48
drag, startPoint x: 302, startPoint y: 202, endPoint x: 427, endPoint y: 171, distance: 128.8
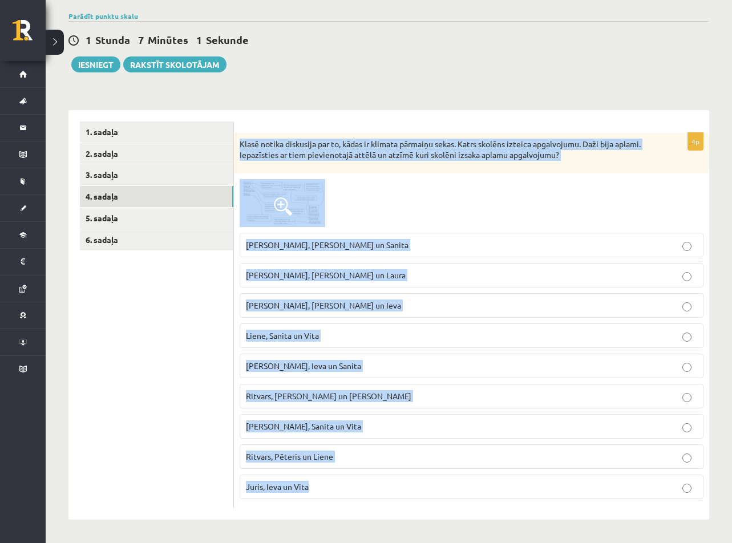
click at [427, 171] on div "Klasē notika diskusija par to, kādas ir klimata pārmaiņu sekas. Katrs skolēns i…" at bounding box center [471, 153] width 475 height 40
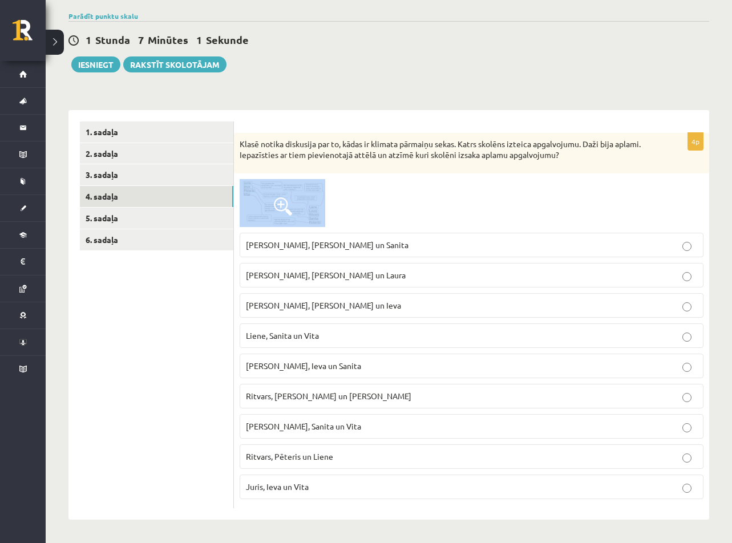
drag, startPoint x: 354, startPoint y: 185, endPoint x: 244, endPoint y: 196, distance: 110.7
click at [244, 196] on div at bounding box center [472, 203] width 464 height 48
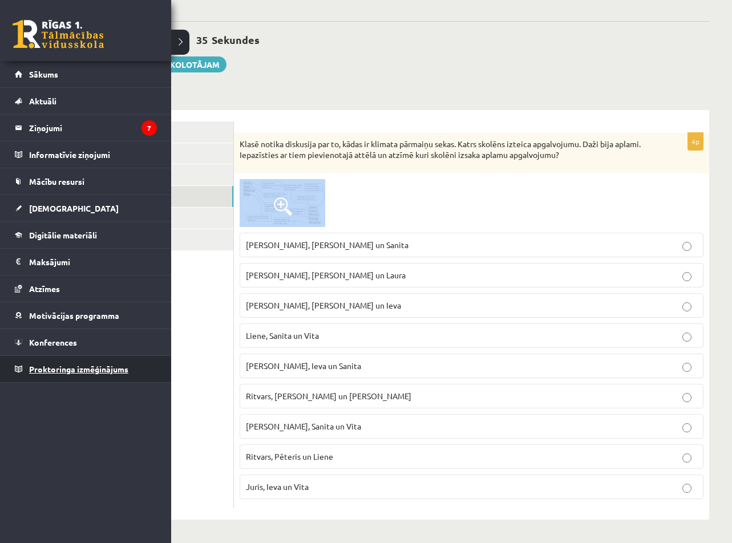
click at [86, 363] on link "Proktoringa izmēģinājums" at bounding box center [86, 369] width 142 height 26
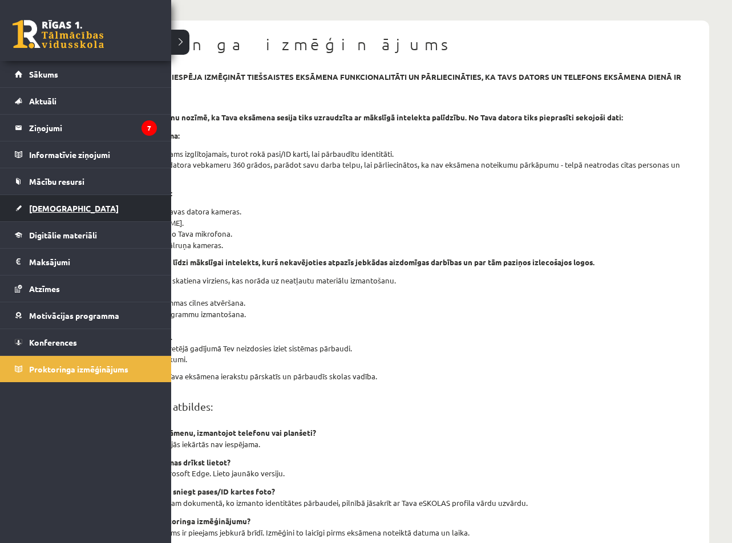
click at [62, 200] on link "[DEMOGRAPHIC_DATA]" at bounding box center [86, 208] width 142 height 26
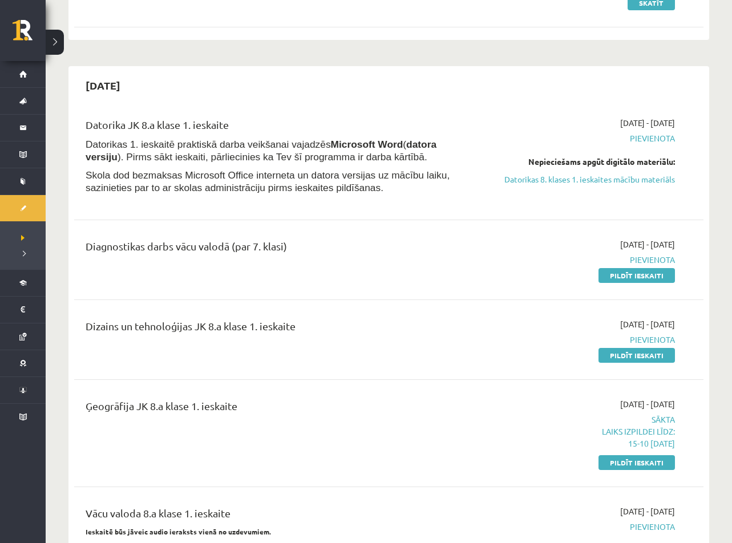
scroll to position [198, 0]
click at [614, 473] on div "Ģeogrāfija JK 8.a klase 1. ieskaite 2025-10-01 - 2025-10-15 Sākta Laiks izpilde…" at bounding box center [388, 432] width 629 height 93
click at [619, 459] on link "Pildīt ieskaiti" at bounding box center [636, 462] width 76 height 15
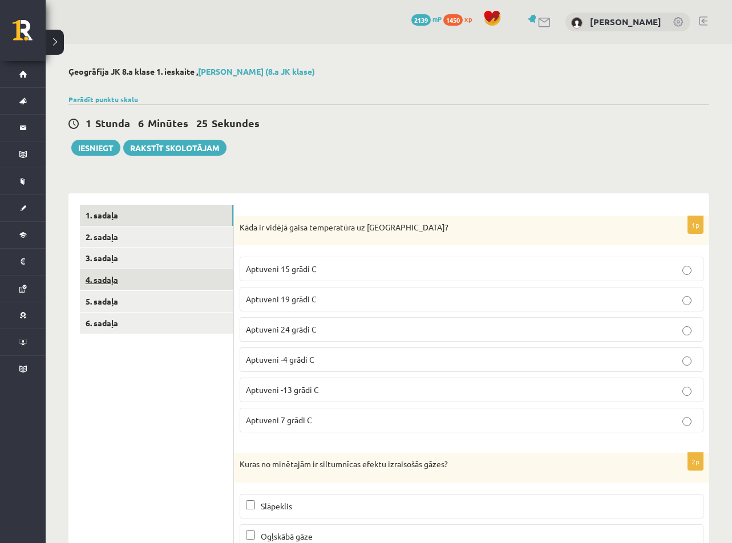
click at [120, 282] on link "4. sadaļa" at bounding box center [156, 279] width 153 height 21
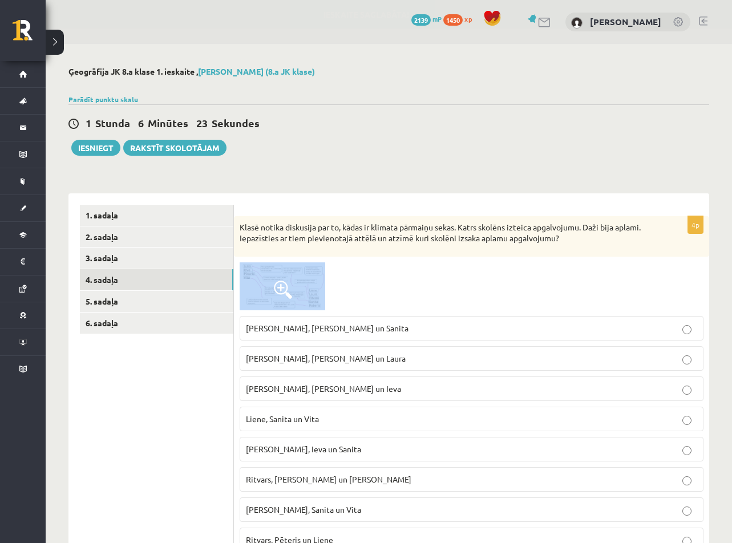
drag, startPoint x: 333, startPoint y: 271, endPoint x: 264, endPoint y: 278, distance: 69.4
click at [264, 278] on div at bounding box center [472, 286] width 464 height 48
click at [269, 321] on label "[PERSON_NAME], [PERSON_NAME] un Sanita" at bounding box center [472, 328] width 464 height 25
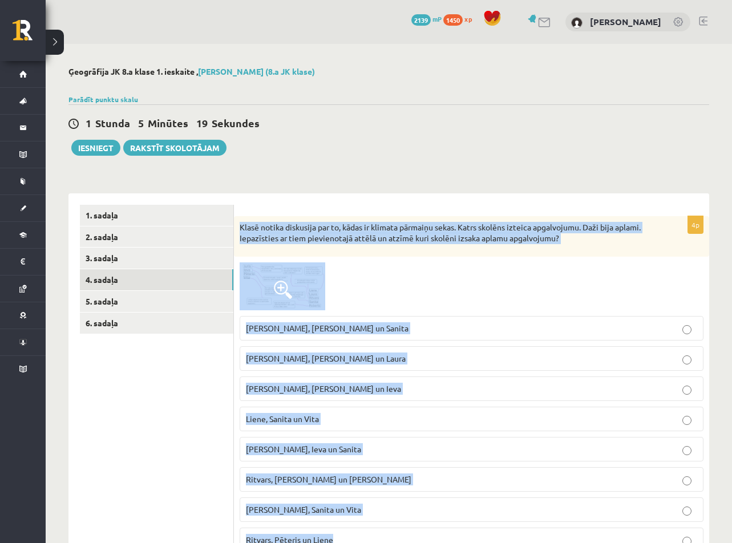
scroll to position [84, 0]
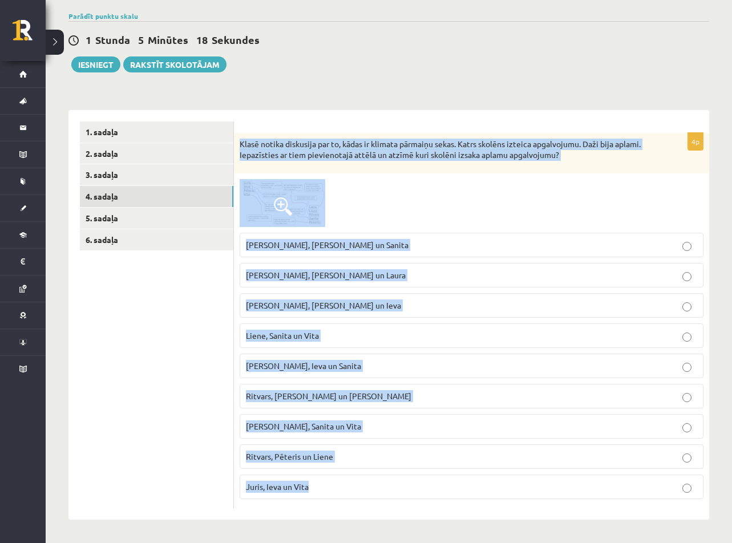
drag, startPoint x: 240, startPoint y: 225, endPoint x: 550, endPoint y: 485, distance: 405.2
click at [550, 485] on div "4p Klasē notika diskusija par to, kādas ir klimata pārmaiņu sekas. Katrs skolēn…" at bounding box center [471, 321] width 475 height 376
copy div "Klasē notika diskusija par to, kādas ir klimata pārmaiņu sekas. Katrs skolēns i…"
click at [351, 245] on p "[PERSON_NAME], [PERSON_NAME] un Sanita" at bounding box center [471, 245] width 451 height 12
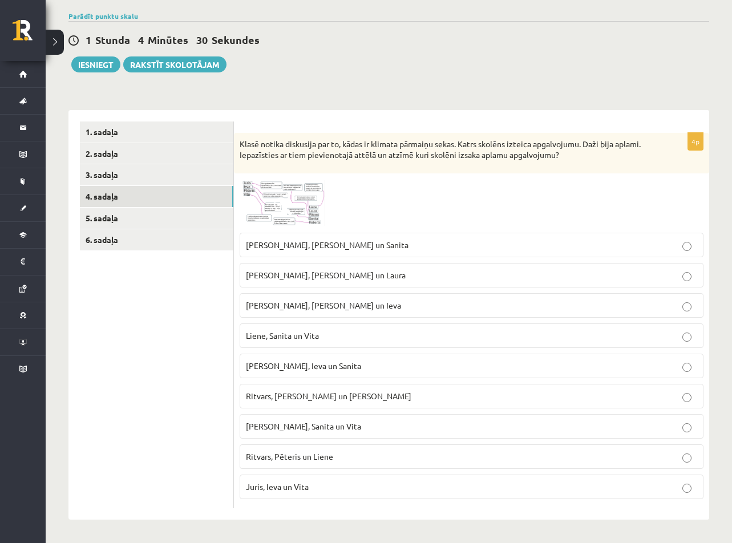
click at [323, 485] on p "Juris, Ieva un Vita" at bounding box center [471, 487] width 451 height 12
click at [306, 400] on span "Ritvars, Laura un Juris" at bounding box center [328, 396] width 165 height 10
click at [310, 374] on label "Pēteris, Ieva un Sanita" at bounding box center [472, 366] width 464 height 25
click at [315, 340] on span "Liene, Sanita un Vita" at bounding box center [282, 335] width 73 height 10
click at [310, 455] on span "Ritvars, Pēteris un Liene" at bounding box center [289, 456] width 87 height 10
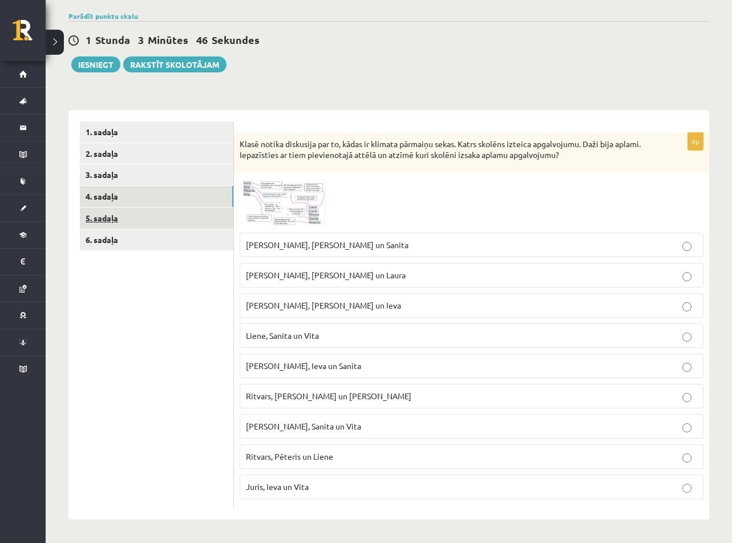
click at [214, 223] on link "5. sadaļa" at bounding box center [156, 218] width 153 height 21
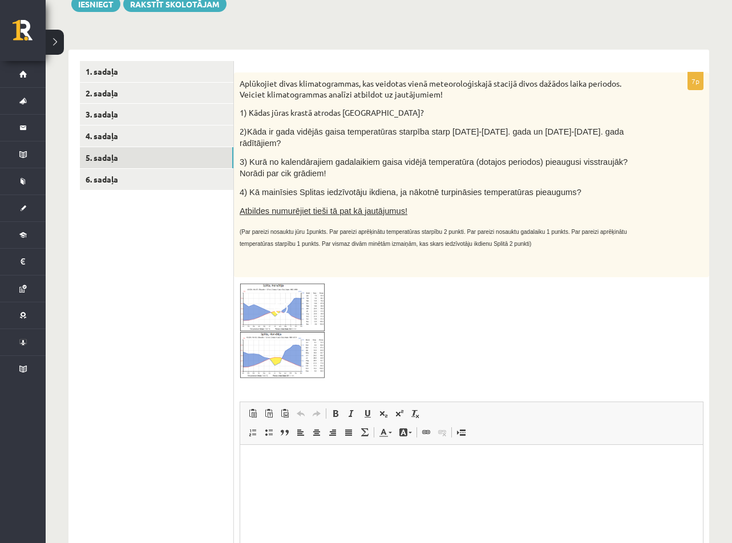
scroll to position [141, 0]
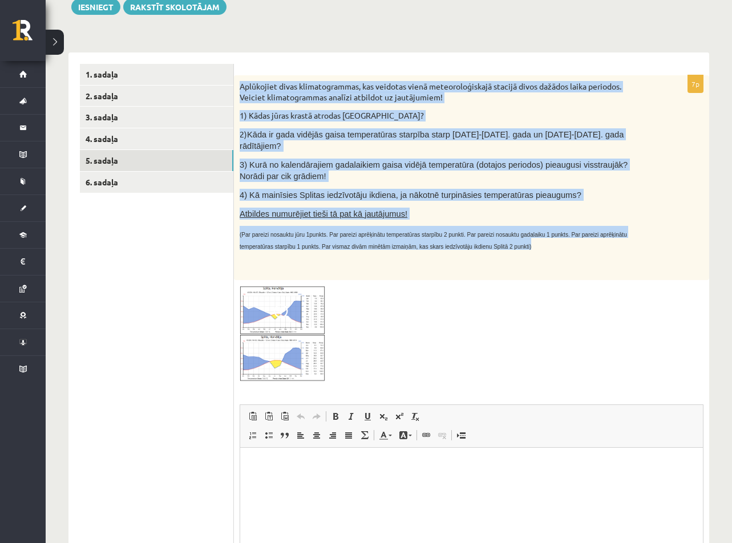
drag, startPoint x: 239, startPoint y: 83, endPoint x: 494, endPoint y: 238, distance: 298.6
click at [494, 238] on div "Aplūkojiet divas klimatogrammas, kas veidotas vienā meteoroloģiskajā stacijā di…" at bounding box center [471, 177] width 475 height 205
copy div "Aplūkojiet divas klimatogrammas, kas veidotas vienā meteoroloģiskajā stacijā di…"
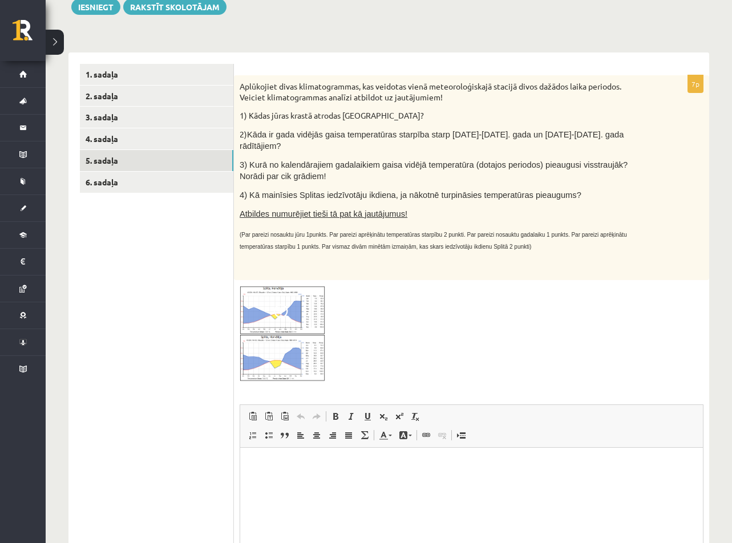
drag, startPoint x: 352, startPoint y: 310, endPoint x: 294, endPoint y: 307, distance: 57.7
click at [294, 307] on div at bounding box center [472, 334] width 464 height 96
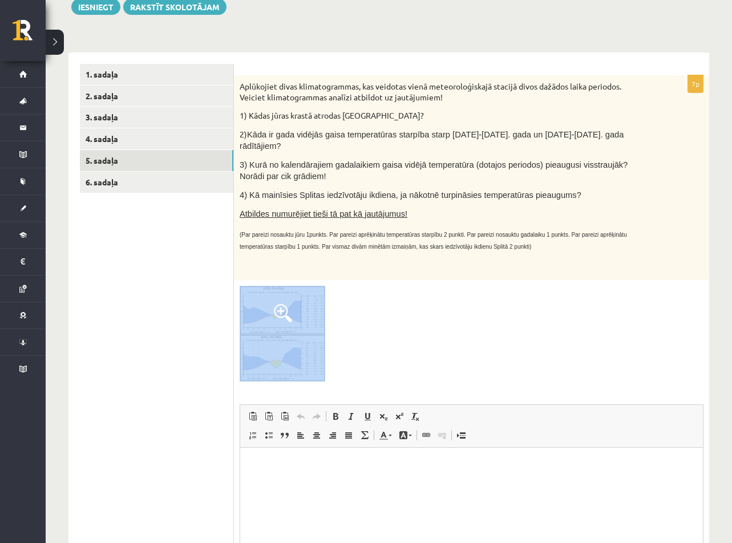
drag, startPoint x: 392, startPoint y: 316, endPoint x: 273, endPoint y: 315, distance: 119.2
click at [273, 315] on div at bounding box center [472, 334] width 464 height 96
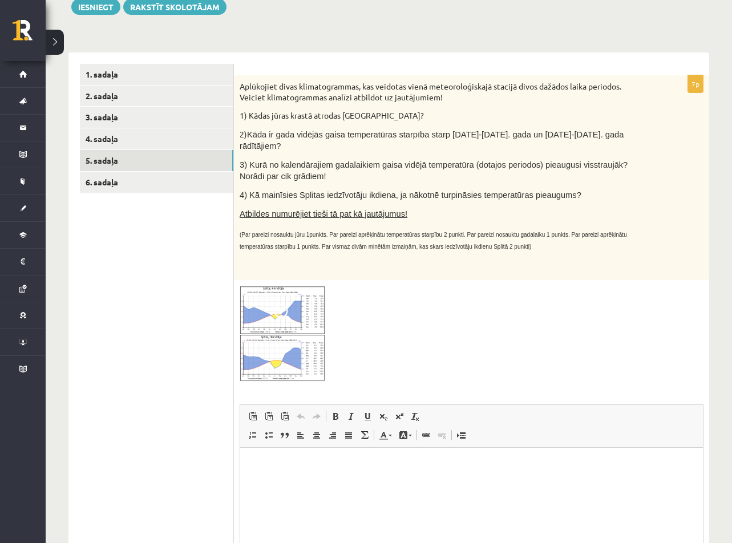
click at [164, 351] on ul "1. sadaļa 2. sadaļa 3. sadaļa 4. sadaļa 5. sadaļa 6. sadaļa" at bounding box center [157, 353] width 154 height 578
click at [261, 332] on img at bounding box center [283, 334] width 86 height 96
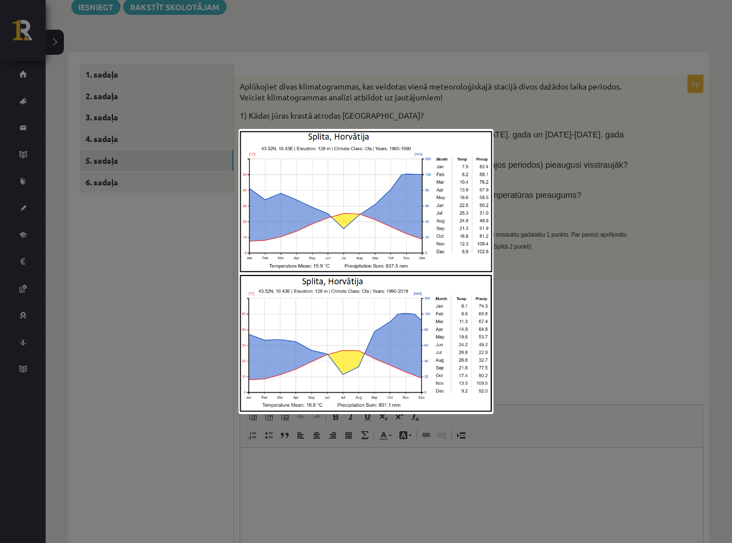
click at [164, 357] on div at bounding box center [366, 271] width 732 height 543
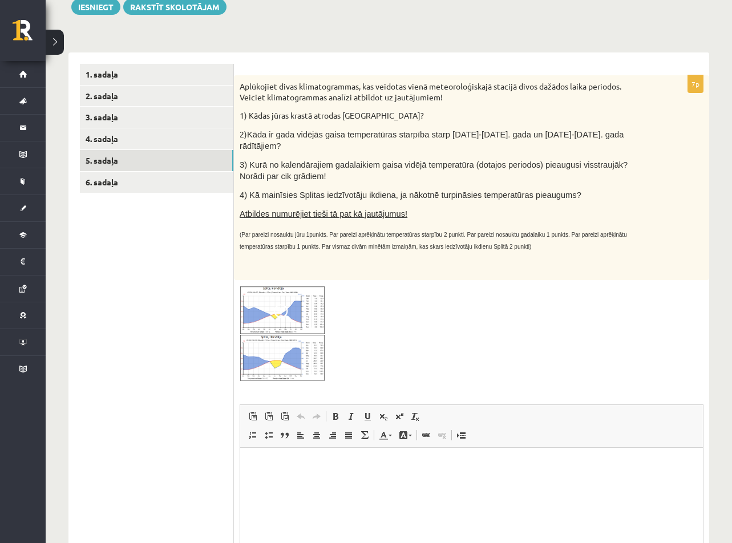
click at [272, 317] on img at bounding box center [283, 334] width 86 height 96
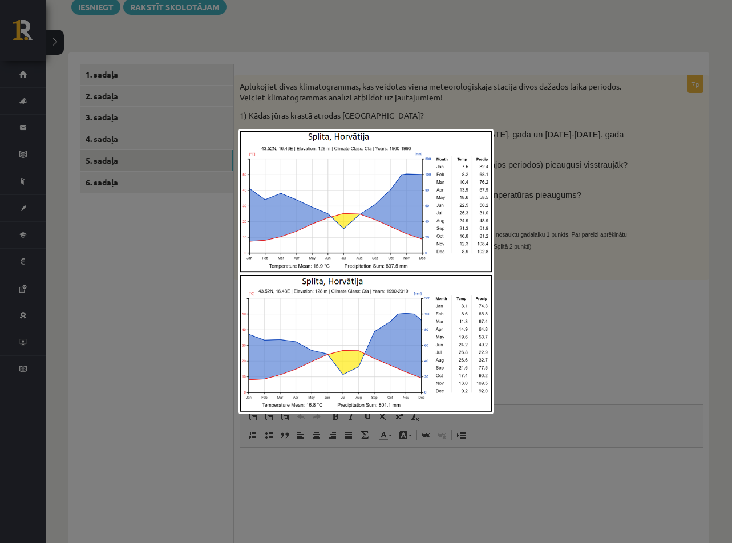
click at [630, 368] on div at bounding box center [366, 271] width 732 height 543
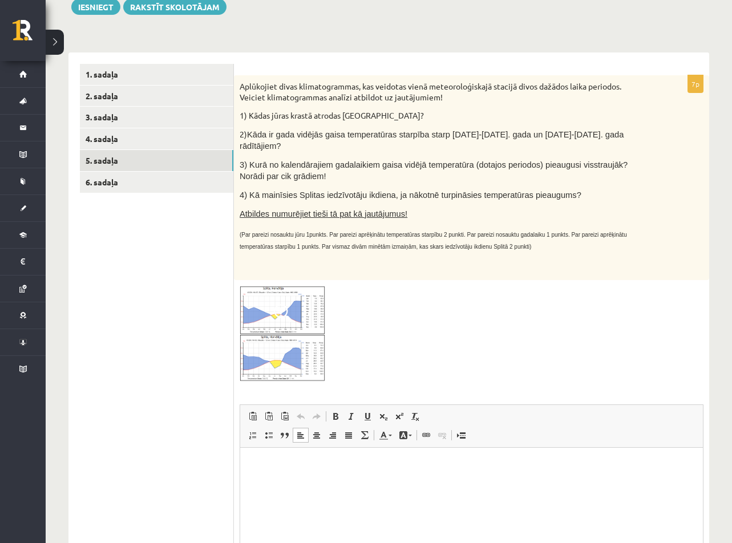
click at [291, 482] on html at bounding box center [471, 464] width 463 height 35
click at [252, 431] on link "Ievietot/noņemt numurētu sarakstu" at bounding box center [253, 435] width 16 height 15
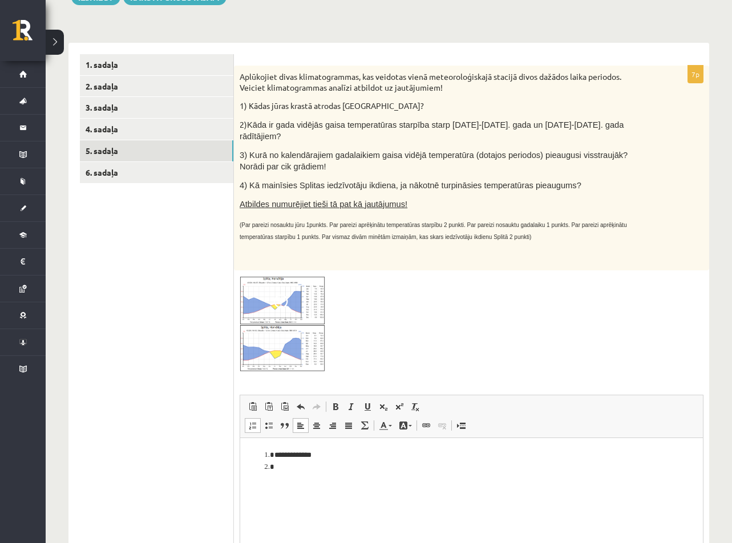
scroll to position [171, 0]
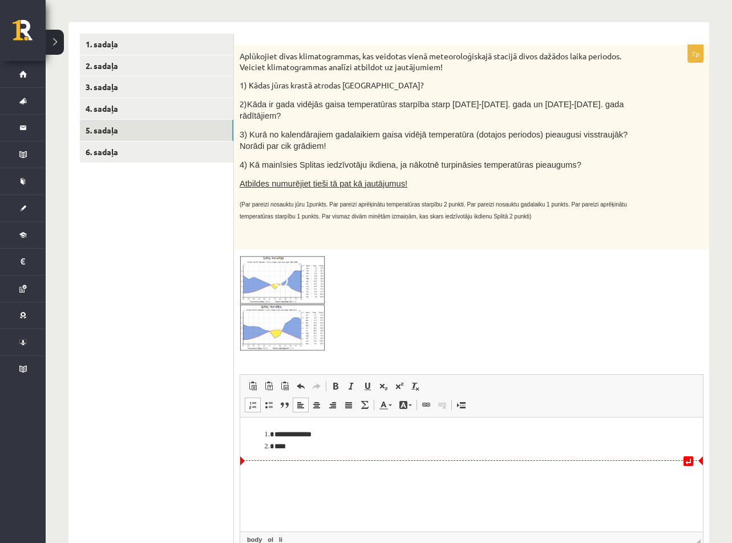
drag, startPoint x: 285, startPoint y: 447, endPoint x: 340, endPoint y: 472, distance: 61.0
click at [288, 452] on html "**********" at bounding box center [471, 440] width 463 height 46
drag, startPoint x: 300, startPoint y: 444, endPoint x: 290, endPoint y: 445, distance: 9.7
click at [300, 444] on li "****" at bounding box center [471, 446] width 394 height 12
click at [282, 453] on html "**********" at bounding box center [471, 440] width 463 height 46
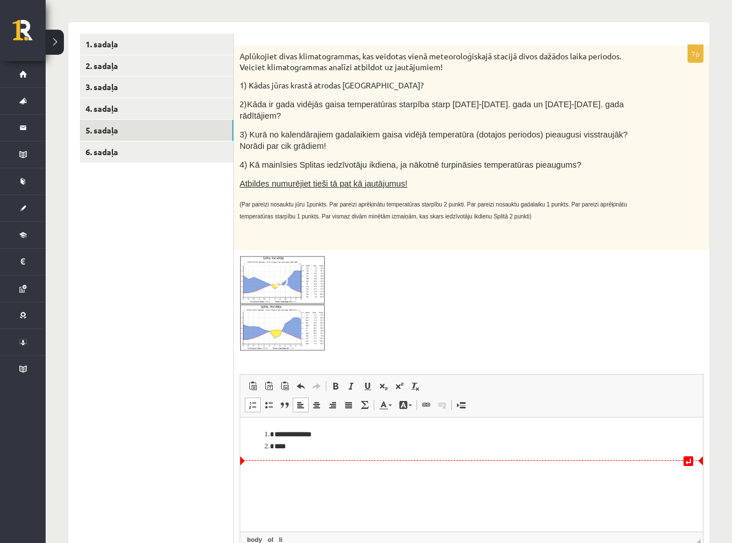
click at [285, 453] on html "**********" at bounding box center [471, 440] width 463 height 46
click at [284, 450] on li "**** *" at bounding box center [471, 446] width 394 height 12
click at [325, 447] on li "***** *" at bounding box center [471, 446] width 394 height 12
click at [286, 452] on html "**********" at bounding box center [471, 440] width 463 height 46
click at [330, 440] on li "*** * *" at bounding box center [471, 446] width 394 height 12
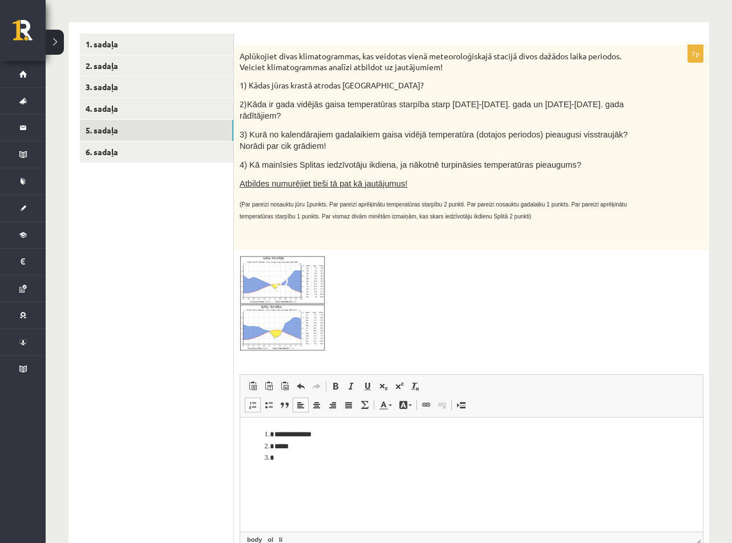
drag, startPoint x: 276, startPoint y: 361, endPoint x: 335, endPoint y: 115, distance: 252.9
drag, startPoint x: 335, startPoint y: 115, endPoint x: 330, endPoint y: 221, distance: 105.7
click at [330, 226] on p at bounding box center [443, 231] width 407 height 11
click at [266, 260] on img at bounding box center [283, 304] width 86 height 96
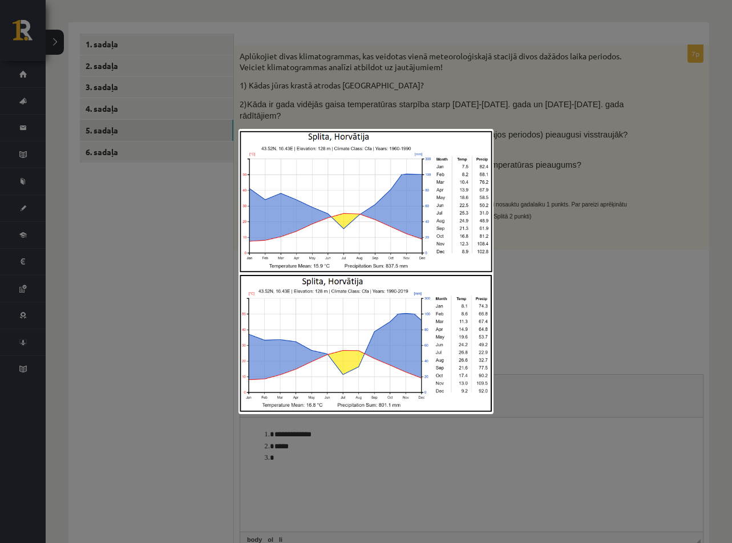
click at [588, 250] on div at bounding box center [366, 271] width 732 height 543
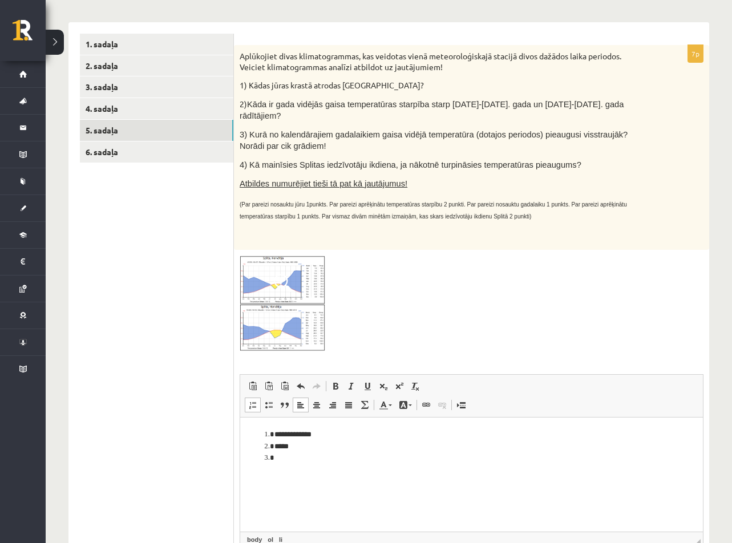
drag, startPoint x: 375, startPoint y: 313, endPoint x: 356, endPoint y: 330, distance: 25.9
drag, startPoint x: 356, startPoint y: 330, endPoint x: 338, endPoint y: 298, distance: 36.5
click at [338, 298] on div at bounding box center [472, 304] width 464 height 96
click at [301, 467] on html "**********" at bounding box center [471, 446] width 463 height 58
click at [355, 460] on li "**********" at bounding box center [471, 458] width 394 height 12
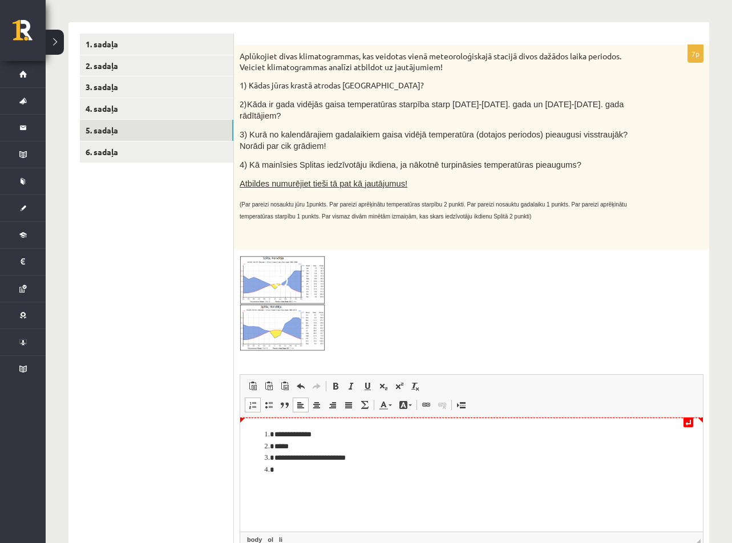
click at [274, 429] on li "**********" at bounding box center [471, 434] width 394 height 12
click at [298, 426] on html "**********" at bounding box center [471, 456] width 463 height 78
click at [249, 436] on html "**********" at bounding box center [471, 456] width 463 height 78
click at [253, 400] on span at bounding box center [252, 404] width 9 height 9
click at [344, 471] on li "Bagātinātā teksta redaktors, wiswyg-editor-user-answer-47433848962680" at bounding box center [471, 470] width 394 height 12
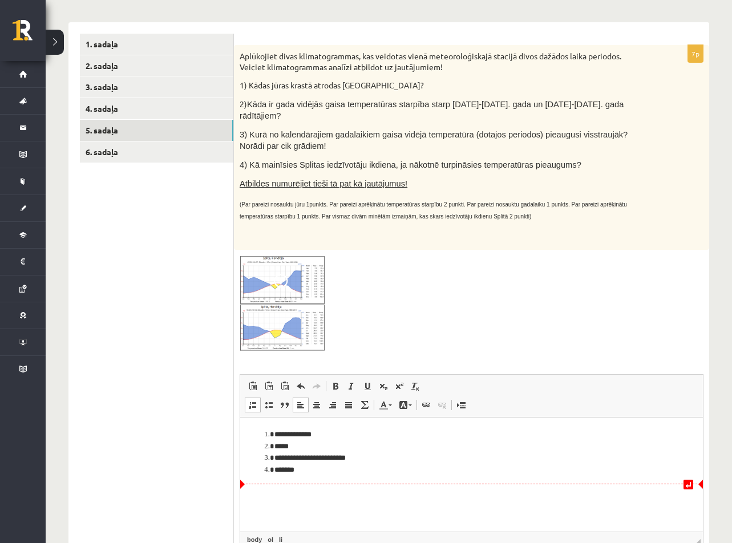
click at [275, 473] on li "*******" at bounding box center [471, 470] width 394 height 12
click at [314, 477] on html "**********" at bounding box center [471, 452] width 463 height 70
click at [325, 476] on html "**********" at bounding box center [471, 452] width 463 height 70
click at [407, 467] on li "**********" at bounding box center [471, 470] width 394 height 12
click at [566, 468] on li "**********" at bounding box center [471, 470] width 394 height 12
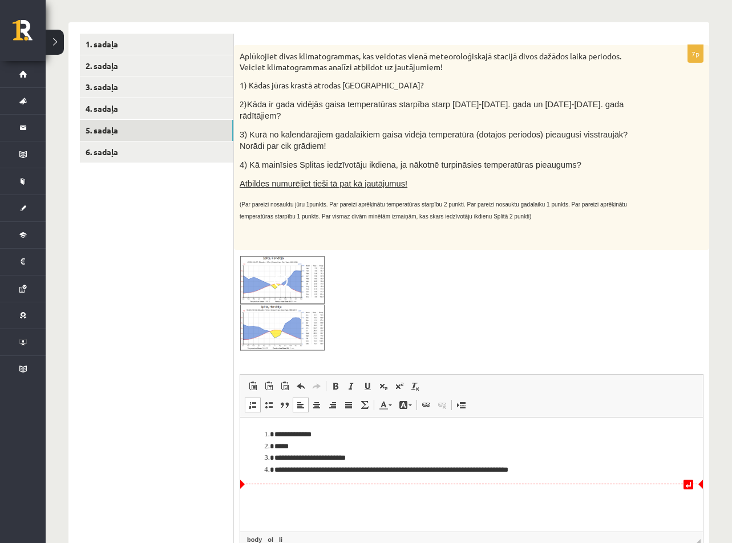
click at [509, 476] on html "**********" at bounding box center [471, 452] width 463 height 70
click at [557, 472] on li "**********" at bounding box center [471, 470] width 394 height 12
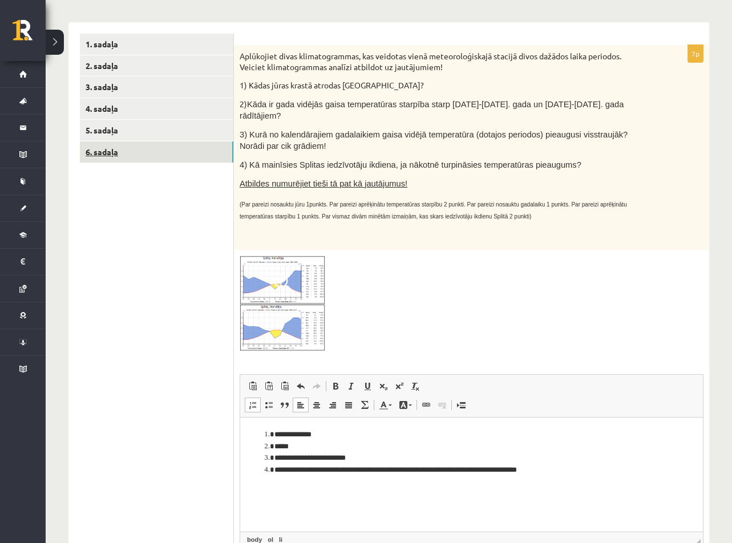
click at [183, 158] on link "6. sadaļa" at bounding box center [156, 151] width 153 height 21
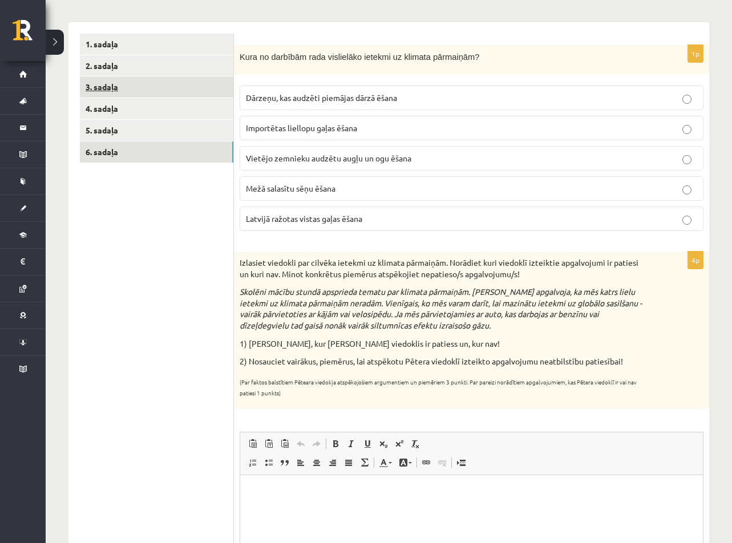
scroll to position [0, 0]
click at [240, 52] on span "Kura no darbībām rada vislielāko ietekmi uz klimata pārmaiņām?" at bounding box center [360, 56] width 240 height 9
click at [260, 78] on div "1p Kura no darbībām rada vislielāko ietekmi uz klimata pārmaiņām? Dārzeņu, kas …" at bounding box center [471, 142] width 475 height 195
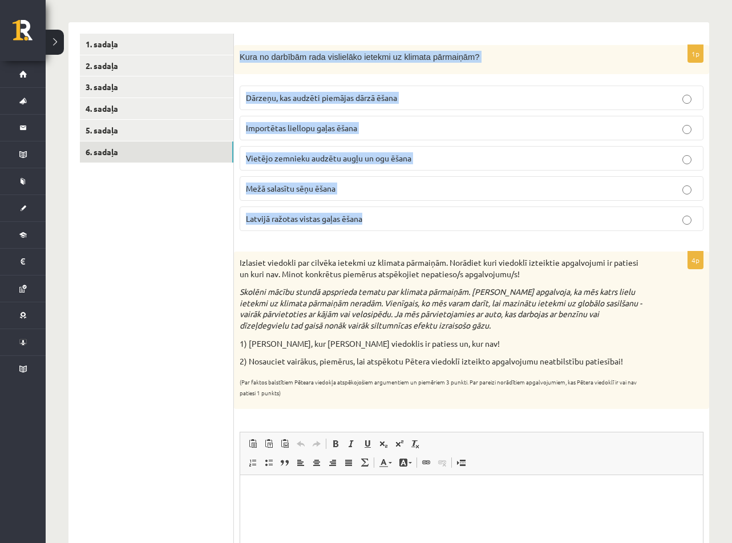
drag, startPoint x: 241, startPoint y: 58, endPoint x: 435, endPoint y: 218, distance: 251.6
click at [435, 218] on div "1p Kura no darbībām rada vislielāko ietekmi uz klimata pārmaiņām? Dārzeņu, kas …" at bounding box center [471, 142] width 475 height 195
copy div "Kura no darbībām rada vislielāko ietekmi uz klimata pārmaiņām? Dārzeņu, kas aud…"
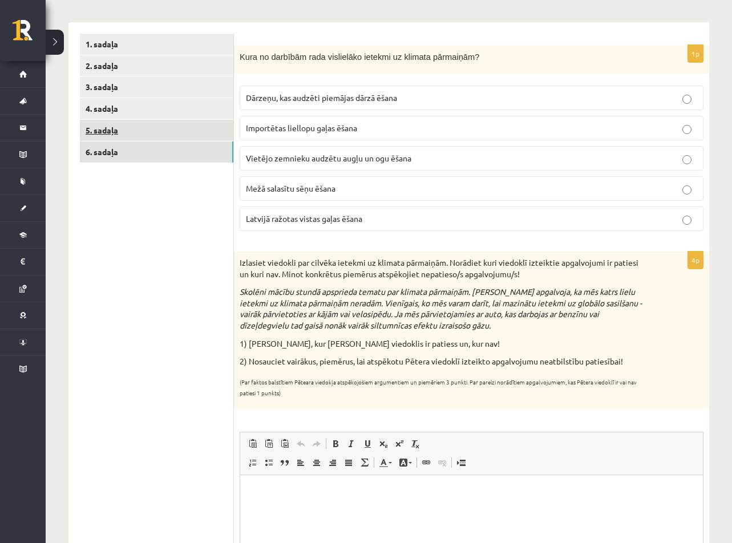
drag, startPoint x: 100, startPoint y: 173, endPoint x: 167, endPoint y: 128, distance: 80.5
click at [111, 169] on ul "1. sadaļa 2. sadaļa 3. sadaļa 4. sadaļa 5. sadaļa 6. sadaļa" at bounding box center [157, 351] width 154 height 635
click at [256, 121] on label "Importētas liellopu gaļas ēšana" at bounding box center [472, 128] width 464 height 25
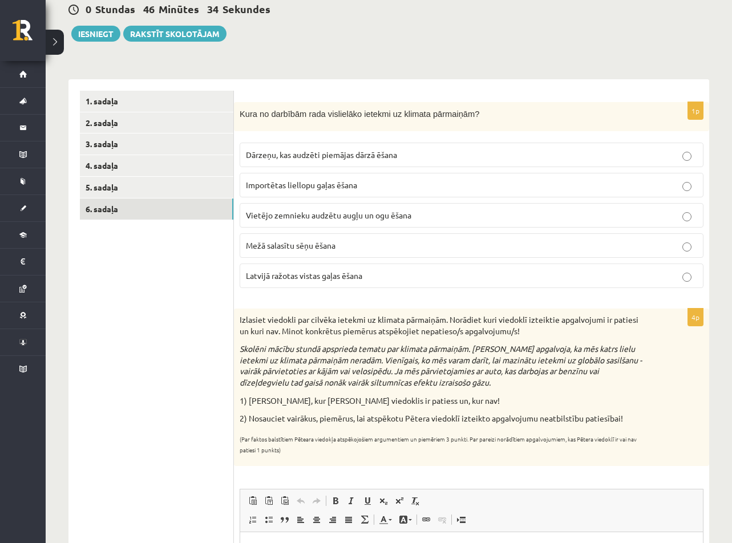
scroll to position [228, 0]
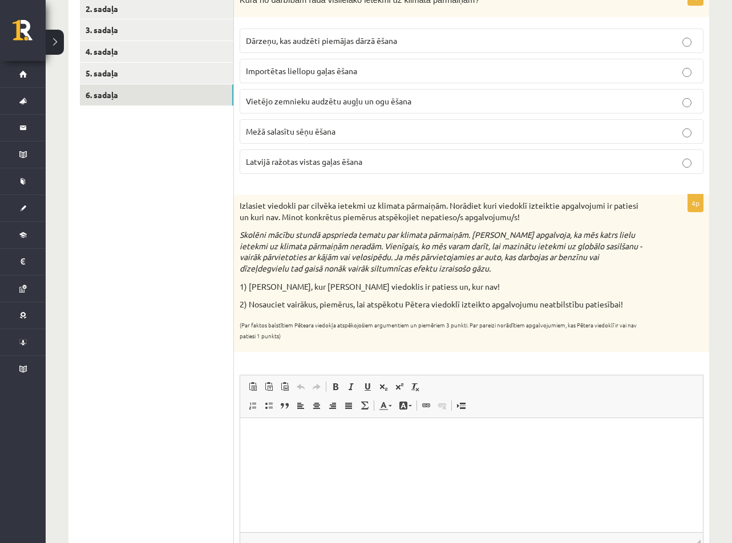
drag, startPoint x: 238, startPoint y: 202, endPoint x: 359, endPoint y: 343, distance: 185.2
click at [359, 343] on div "Izlasiet viedokli par cilvēka ietekmi uz klimata pārmaiņām. Norādiet kuri viedo…" at bounding box center [471, 272] width 475 height 157
copy div "Izlasiet viedokli par cilvēka ietekmi uz klimata pārmaiņām. Norādiet kuri viedo…"
click at [177, 299] on ul "1. sadaļa 2. sadaļa 3. sadaļa 4. sadaļa 5. sadaļa 6. sadaļa" at bounding box center [157, 294] width 154 height 635
click at [283, 417] on span "Redaktora rīkjoslas Ielīmēt Klaviatūras saīsne vadīšanas taustiņš+V Ievietot kā…" at bounding box center [471, 396] width 463 height 43
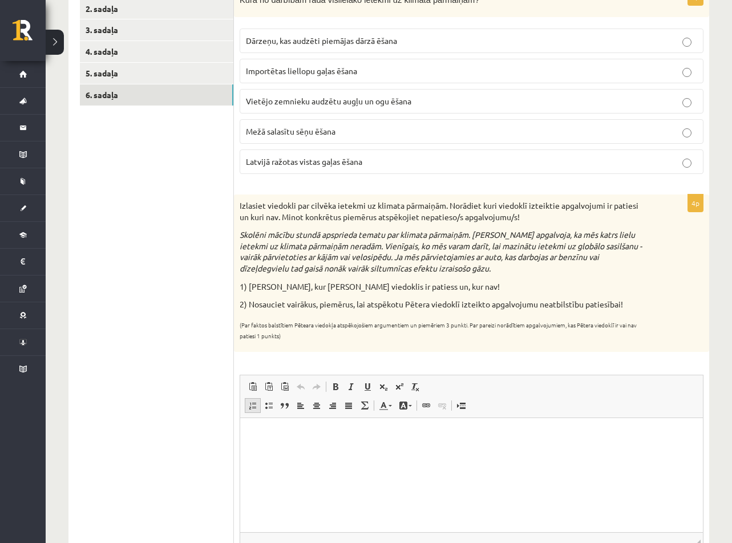
click at [251, 406] on span at bounding box center [252, 405] width 9 height 9
click at [297, 429] on li "**********" at bounding box center [471, 435] width 394 height 12
click at [374, 429] on li "**********" at bounding box center [471, 435] width 394 height 12
click at [367, 433] on li "**********" at bounding box center [471, 435] width 394 height 12
click at [476, 429] on li "**********" at bounding box center [471, 435] width 394 height 12
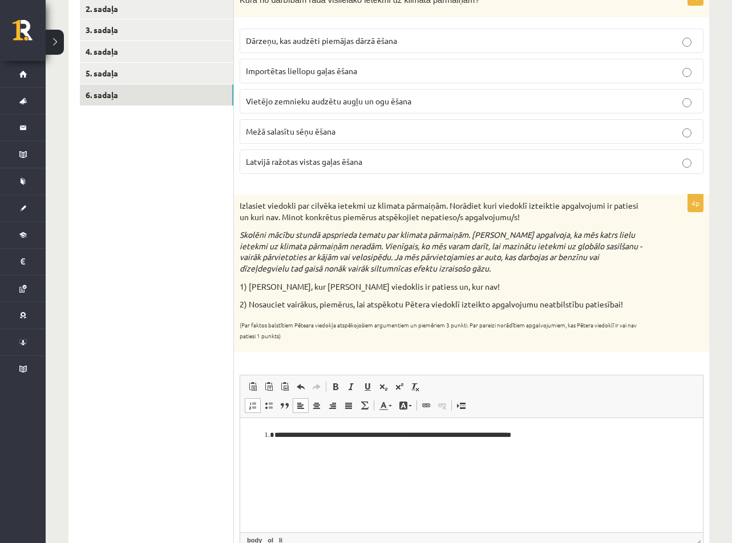
click at [253, 409] on span at bounding box center [252, 405] width 9 height 9
click at [575, 437] on li "**********" at bounding box center [471, 435] width 394 height 12
click at [370, 452] on html "**********" at bounding box center [471, 434] width 463 height 35
click at [572, 436] on li "**********" at bounding box center [471, 435] width 394 height 12
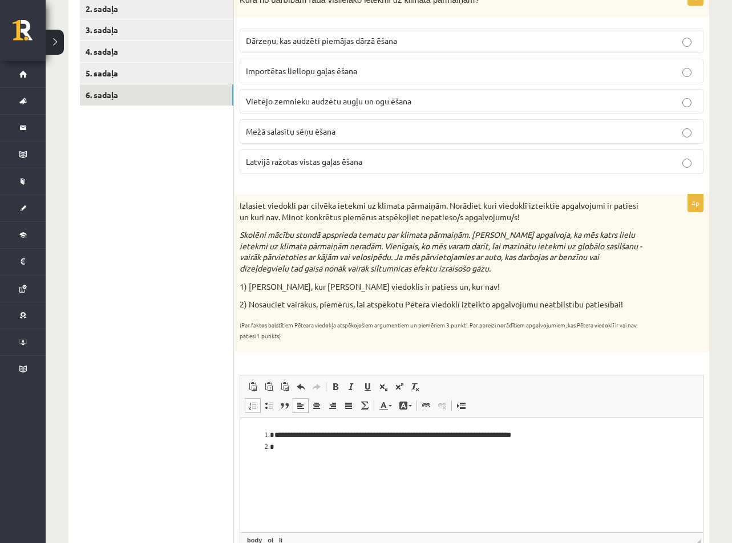
click at [274, 446] on li "Bagātinātā teksta redaktors, wiswyg-editor-user-answer-47433964513480" at bounding box center [471, 447] width 394 height 12
click at [274, 435] on li "**********" at bounding box center [471, 435] width 394 height 12
click at [254, 404] on span at bounding box center [252, 405] width 9 height 9
click at [277, 454] on li "Bagātinātā teksta redaktors, wiswyg-editor-user-answer-47433964513480" at bounding box center [471, 454] width 394 height 12
click at [253, 433] on p "**********" at bounding box center [472, 435] width 440 height 12
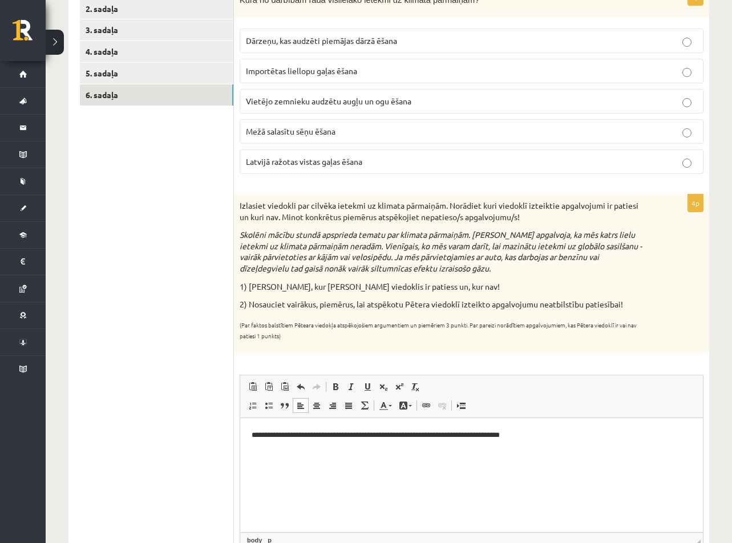
click at [287, 441] on body "**********" at bounding box center [472, 444] width 440 height 31
click at [284, 434] on p "**********" at bounding box center [472, 435] width 440 height 12
click at [299, 458] on p "Bagātinātā teksta redaktors, wiswyg-editor-user-answer-47433964513480" at bounding box center [472, 454] width 440 height 12
click at [414, 455] on p "Bagātinātā teksta redaktors, wiswyg-editor-user-answer-47433964513480" at bounding box center [472, 454] width 440 height 12
click at [306, 459] on p "*********" at bounding box center [472, 454] width 440 height 12
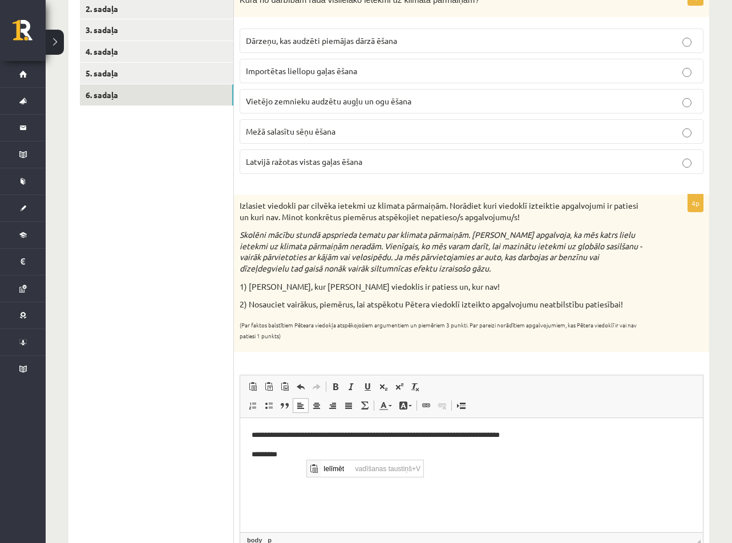
scroll to position [0, 0]
click at [343, 465] on span "Ielīmēt" at bounding box center [337, 468] width 32 height 17
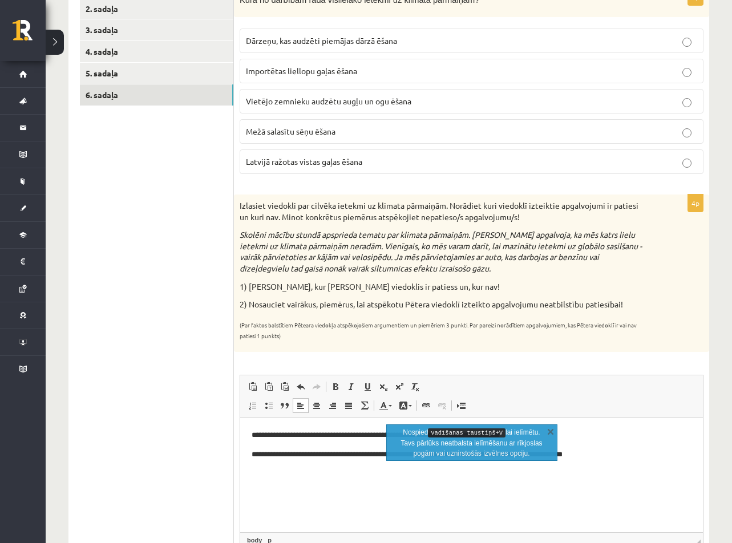
drag, startPoint x: 399, startPoint y: 508, endPoint x: 404, endPoint y: 504, distance: 6.1
click at [400, 471] on html "**********" at bounding box center [471, 444] width 463 height 54
click at [547, 424] on div "Nospied vadīšanas taustiņš+V lai ielīmētu. Tavs pārlūks neatbalsta ielīmēšanu a…" at bounding box center [471, 442] width 171 height 37
click at [550, 433] on link "X" at bounding box center [550, 430] width 11 height 11
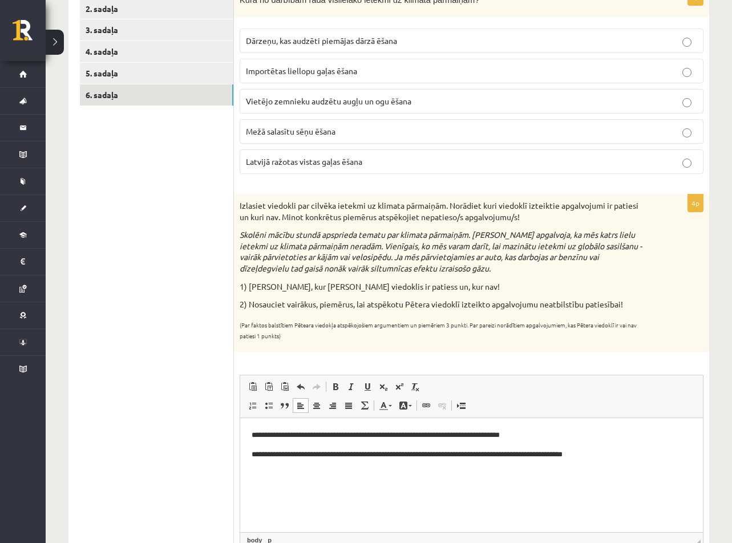
click at [405, 457] on p "**********" at bounding box center [472, 454] width 440 height 12
click at [612, 455] on p "**********" at bounding box center [472, 454] width 440 height 12
click at [258, 479] on p "***" at bounding box center [472, 473] width 440 height 12
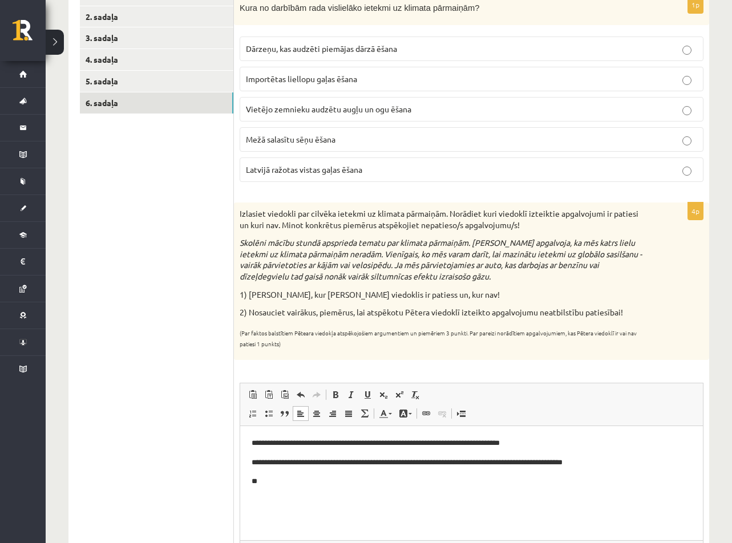
scroll to position [285, 0]
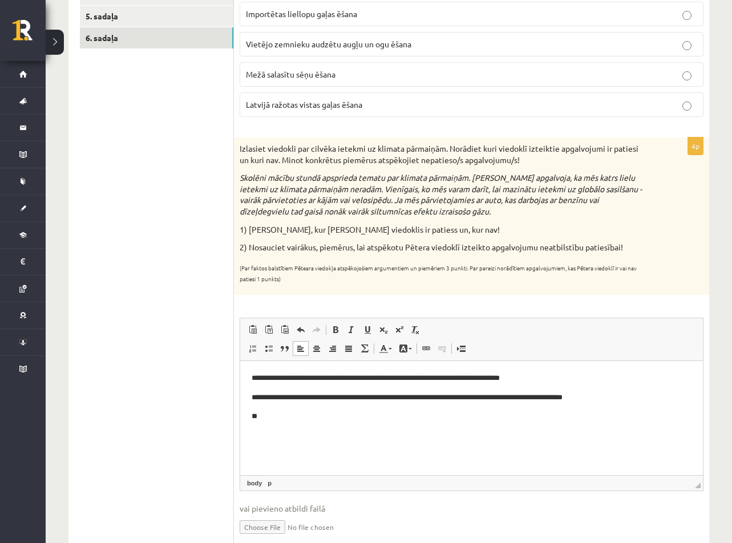
click at [249, 419] on html "**********" at bounding box center [471, 396] width 463 height 73
click at [274, 417] on p "***" at bounding box center [472, 416] width 440 height 12
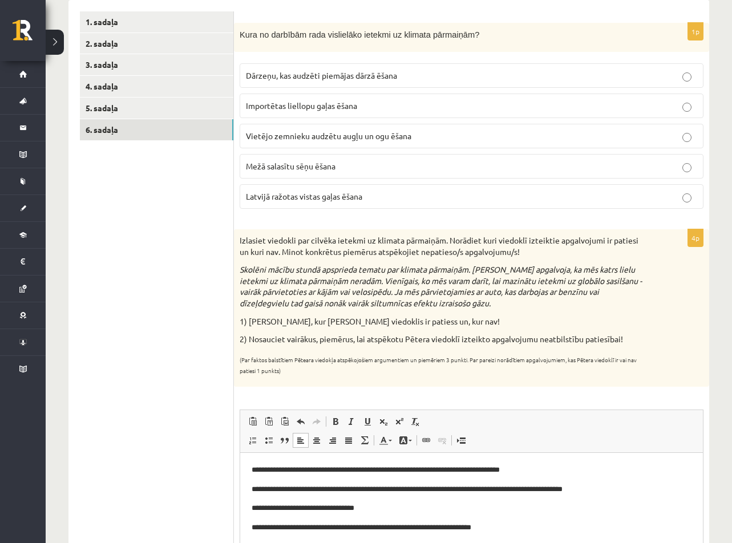
scroll to position [171, 0]
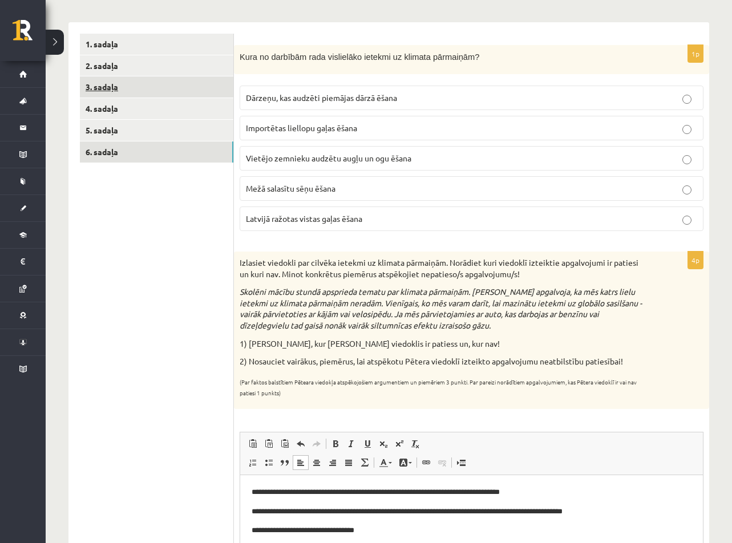
click at [150, 92] on link "3. sadaļa" at bounding box center [156, 86] width 153 height 21
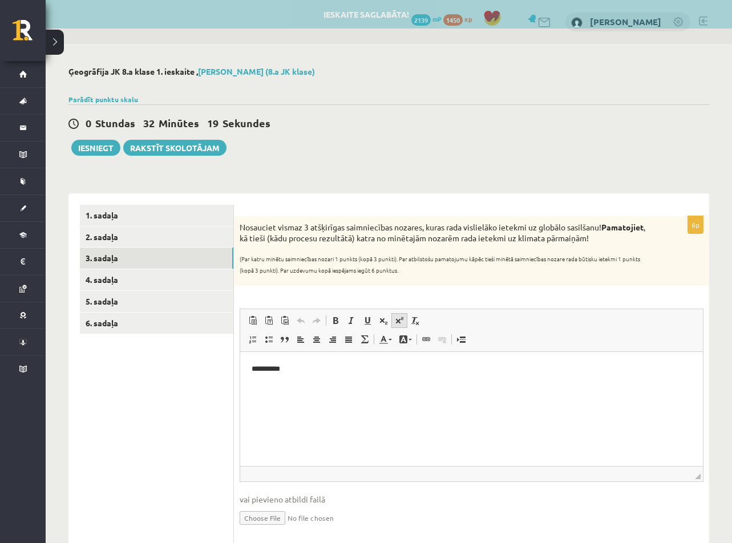
scroll to position [0, 0]
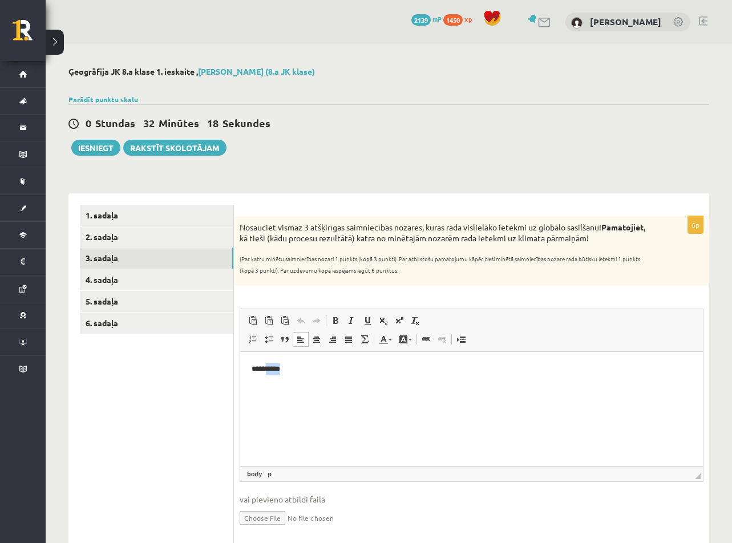
drag, startPoint x: 307, startPoint y: 368, endPoint x: 281, endPoint y: 369, distance: 26.8
click at [276, 370] on p "**********" at bounding box center [472, 369] width 440 height 12
click at [335, 378] on html "**********" at bounding box center [471, 369] width 463 height 35
drag, startPoint x: 314, startPoint y: 237, endPoint x: 653, endPoint y: 234, distance: 339.4
click at [667, 235] on div "Nosauciet vismaz 3 atšķirīgas saimniecības nozares, kuras rada vislielāko ietek…" at bounding box center [471, 251] width 475 height 70
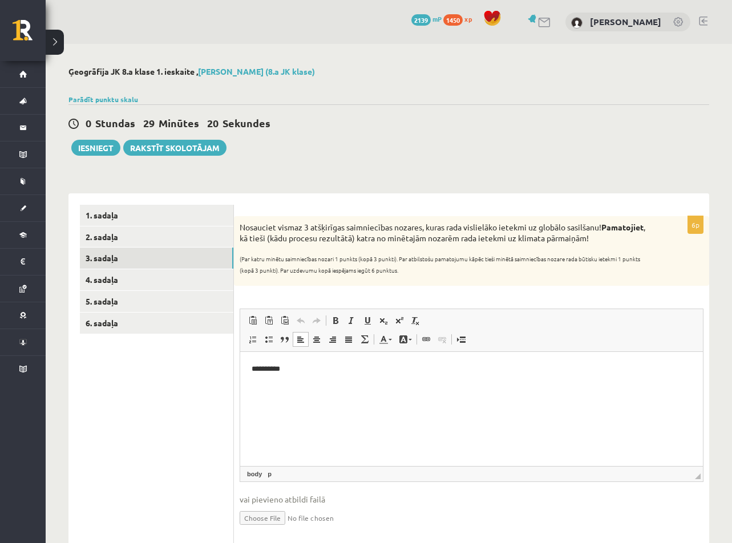
click at [448, 387] on html "**********" at bounding box center [471, 369] width 463 height 35
click at [360, 373] on p "**********" at bounding box center [472, 369] width 440 height 12
drag, startPoint x: 360, startPoint y: 373, endPoint x: 299, endPoint y: 386, distance: 61.9
click at [299, 386] on html "**********" at bounding box center [471, 369] width 463 height 35
drag, startPoint x: 313, startPoint y: 379, endPoint x: 233, endPoint y: 374, distance: 80.6
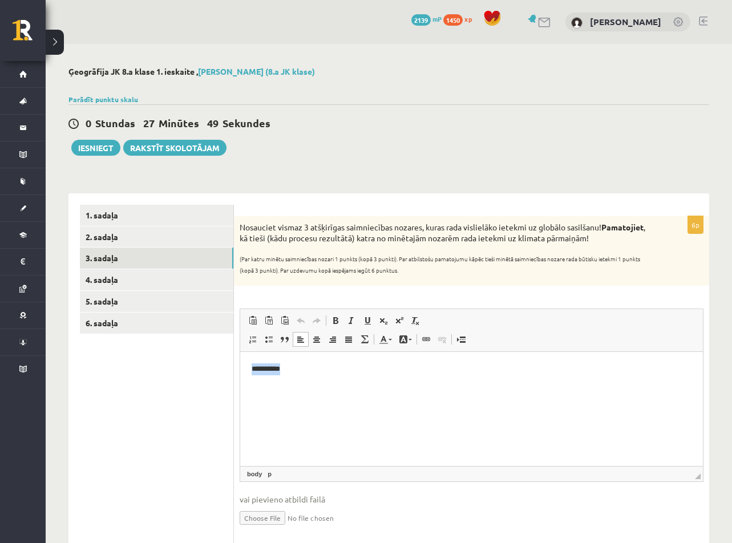
click at [240, 374] on html "**********" at bounding box center [471, 369] width 463 height 35
drag, startPoint x: 323, startPoint y: 364, endPoint x: 210, endPoint y: 364, distance: 112.9
click at [240, 364] on html "**********" at bounding box center [471, 369] width 463 height 35
click at [107, 100] on link "Parādīt punktu skalu" at bounding box center [103, 99] width 70 height 9
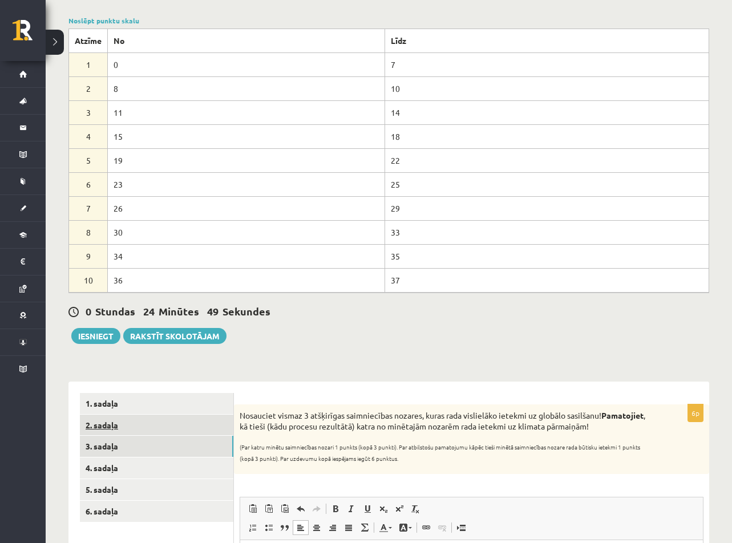
scroll to position [114, 0]
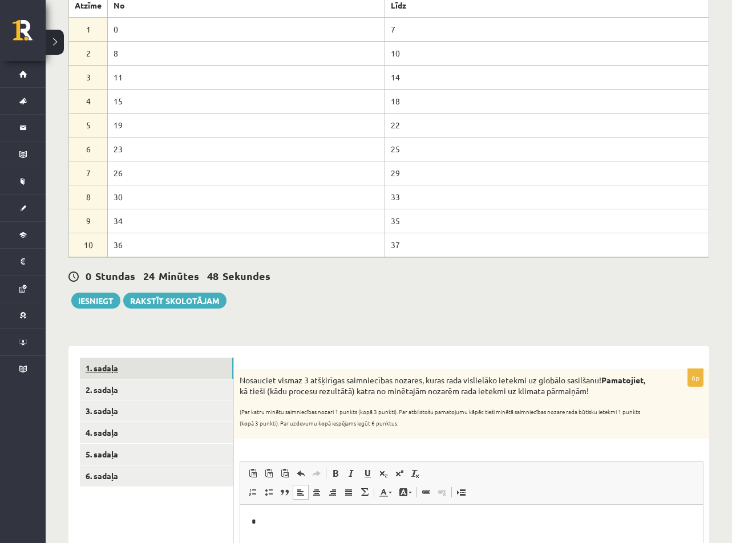
click at [163, 372] on link "1. sadaļa" at bounding box center [156, 368] width 153 height 21
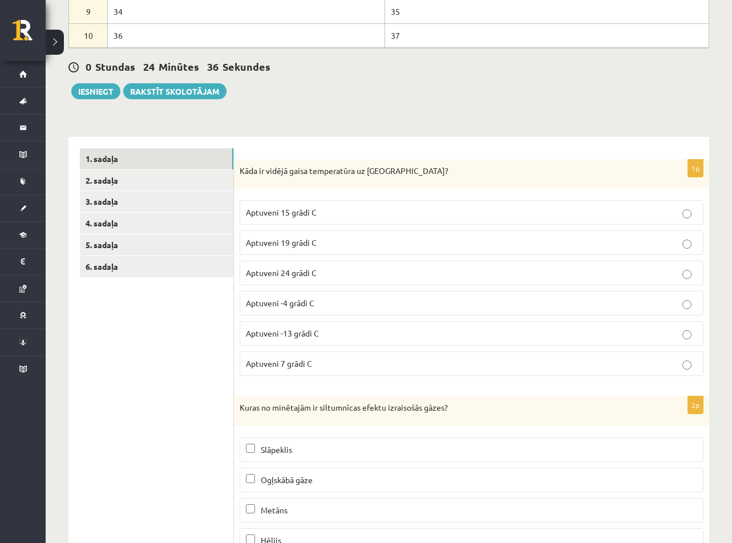
scroll to position [323, 0]
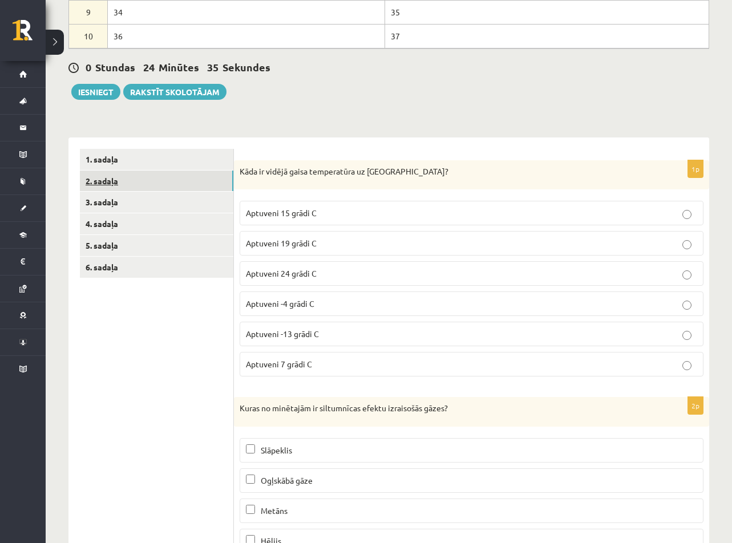
click at [136, 173] on link "2. sadaļa" at bounding box center [156, 181] width 153 height 21
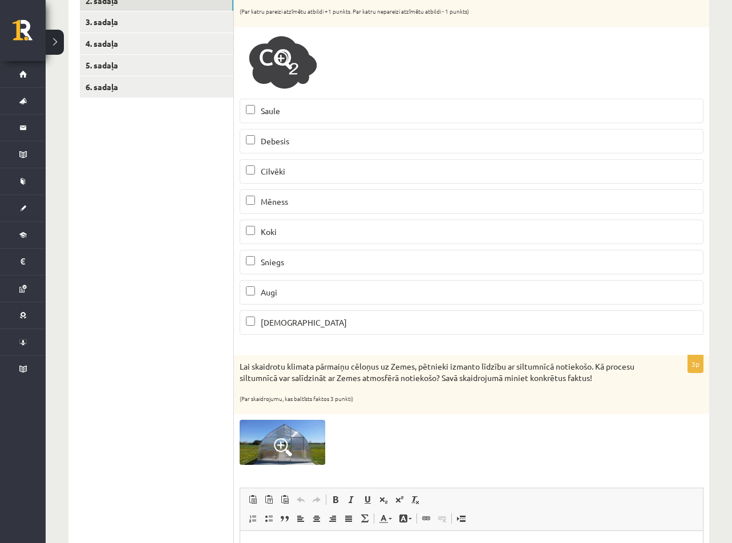
scroll to position [437, 0]
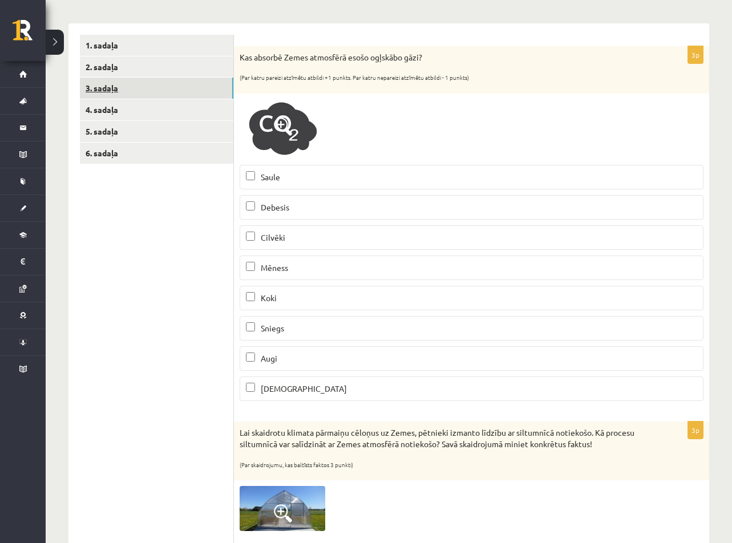
click at [124, 88] on link "3. sadaļa" at bounding box center [156, 88] width 153 height 21
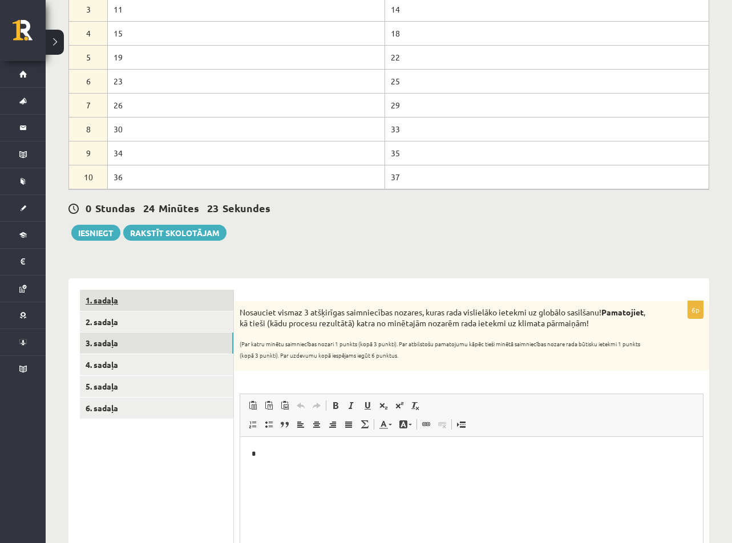
scroll to position [248, 0]
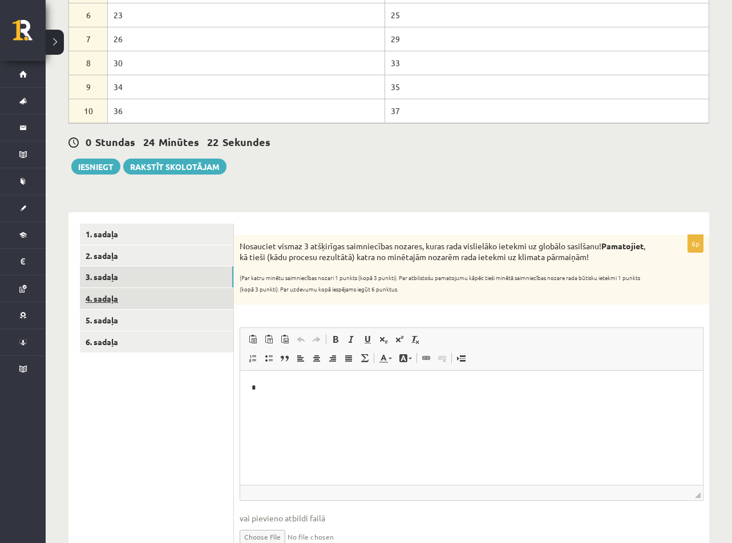
click at [101, 294] on link "4. sadaļa" at bounding box center [156, 298] width 153 height 21
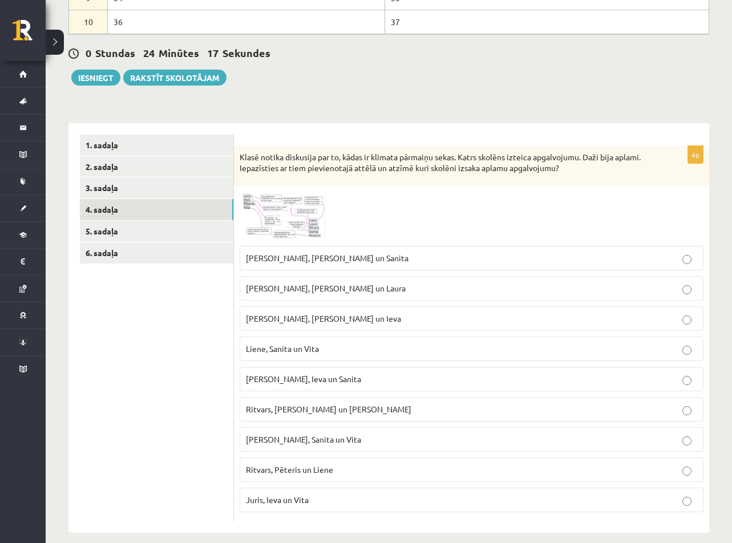
scroll to position [351, 0]
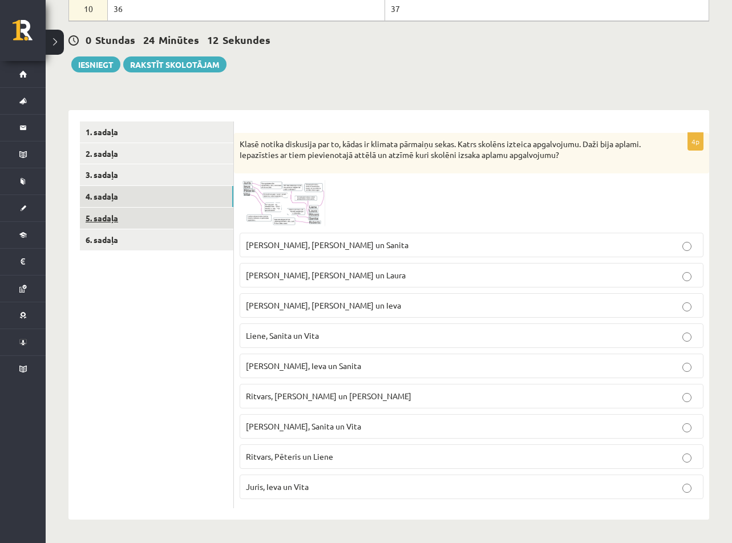
click at [145, 217] on link "5. sadaļa" at bounding box center [156, 218] width 153 height 21
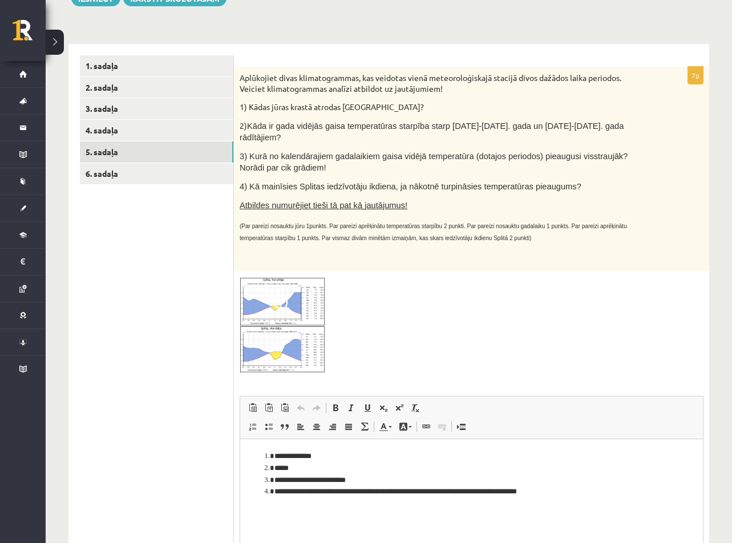
scroll to position [0, 0]
click at [151, 178] on link "6. sadaļa" at bounding box center [156, 173] width 153 height 21
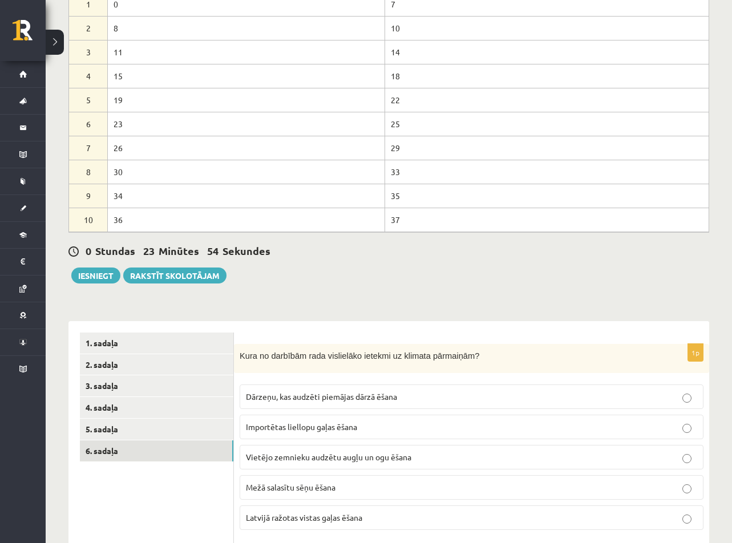
scroll to position [131, 0]
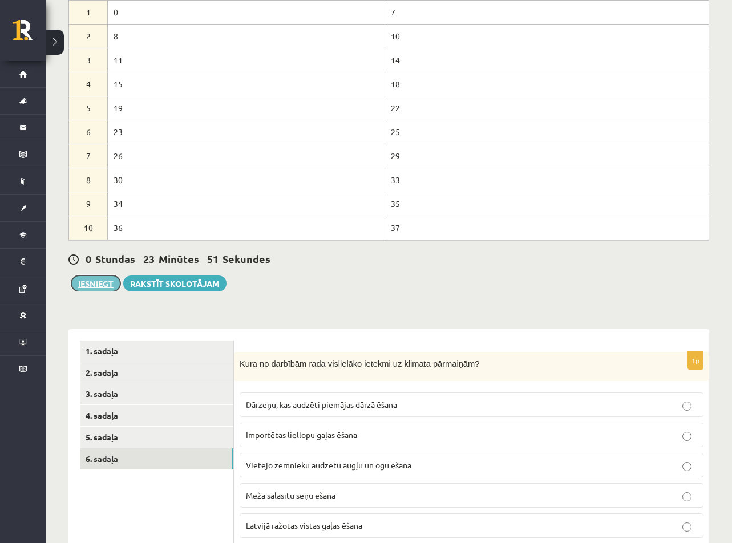
click at [81, 284] on button "Iesniegt" at bounding box center [95, 283] width 49 height 16
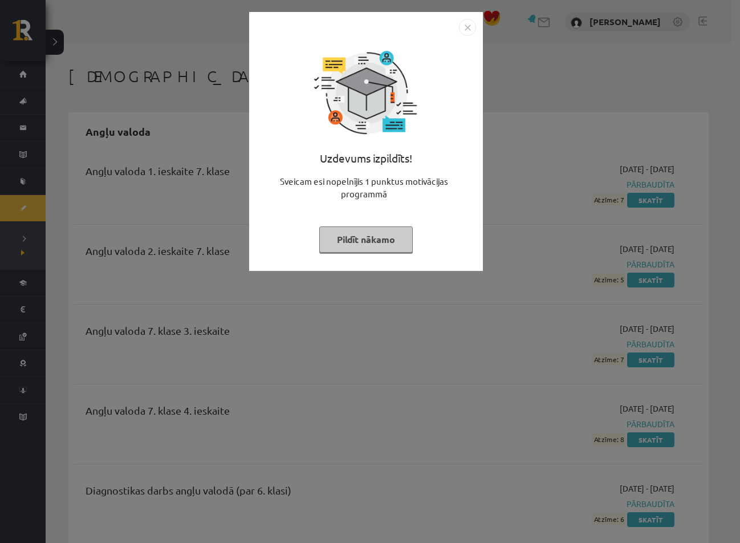
click at [363, 257] on div "Uzdevums izpildīts! Sveicam esi nopelnījis 1 punktus motivācijas programmā Pild…" at bounding box center [366, 150] width 220 height 228
click at [363, 250] on button "Pildīt nākamo" at bounding box center [366, 239] width 94 height 26
